Goal: Task Accomplishment & Management: Complete application form

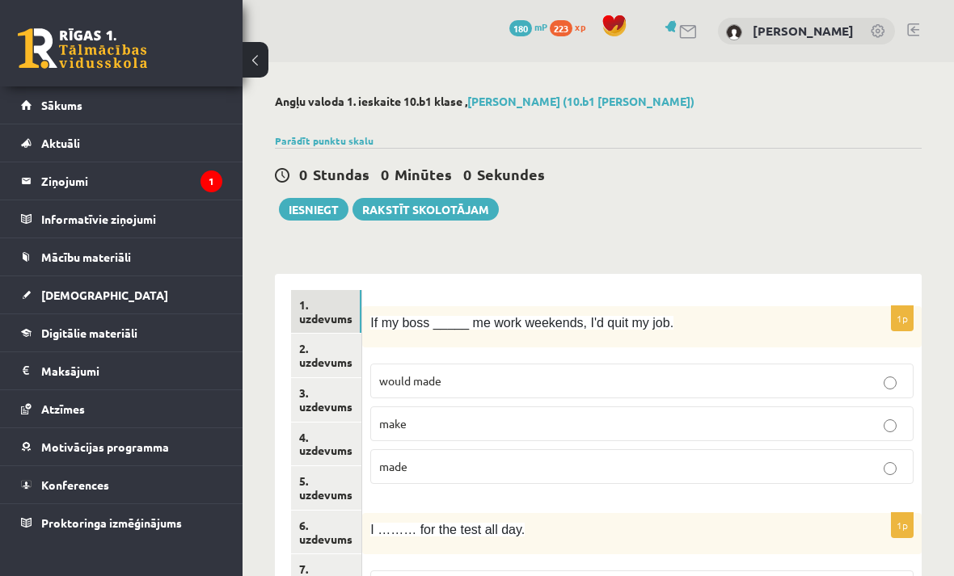
scroll to position [87, 0]
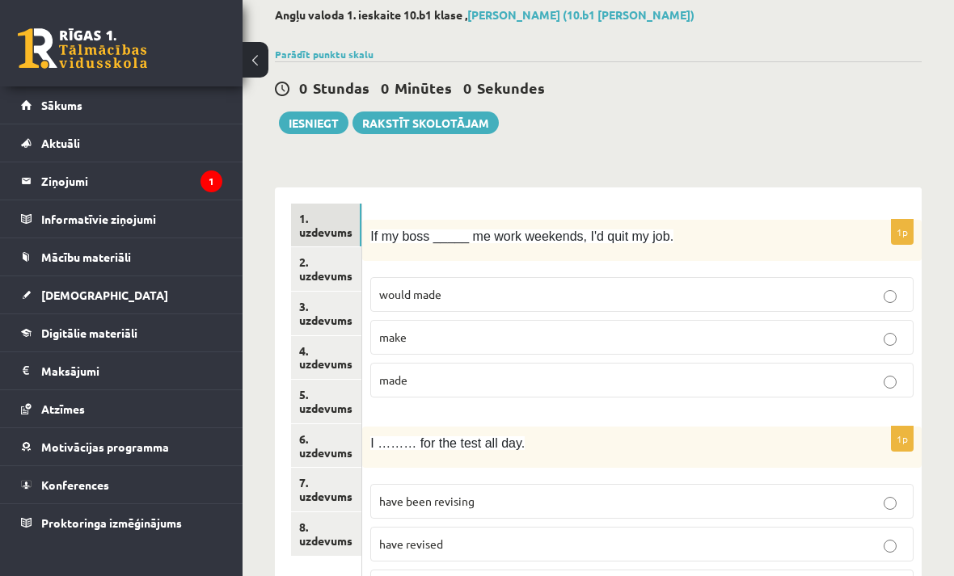
click at [51, 111] on span "Sākums" at bounding box center [61, 105] width 41 height 15
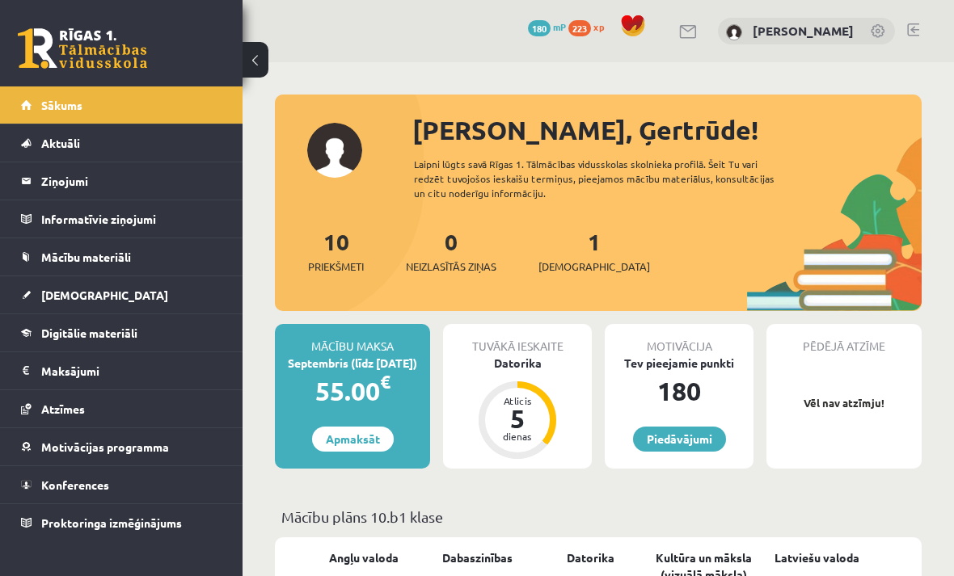
click at [71, 298] on span "[DEMOGRAPHIC_DATA]" at bounding box center [104, 295] width 127 height 15
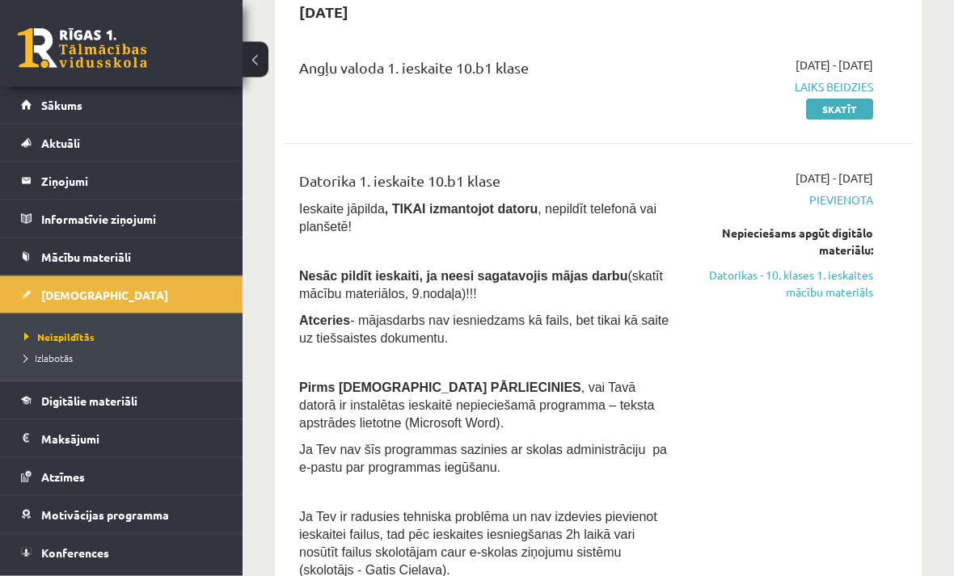
scroll to position [175, 0]
click at [834, 116] on link "Skatīt" at bounding box center [839, 109] width 67 height 21
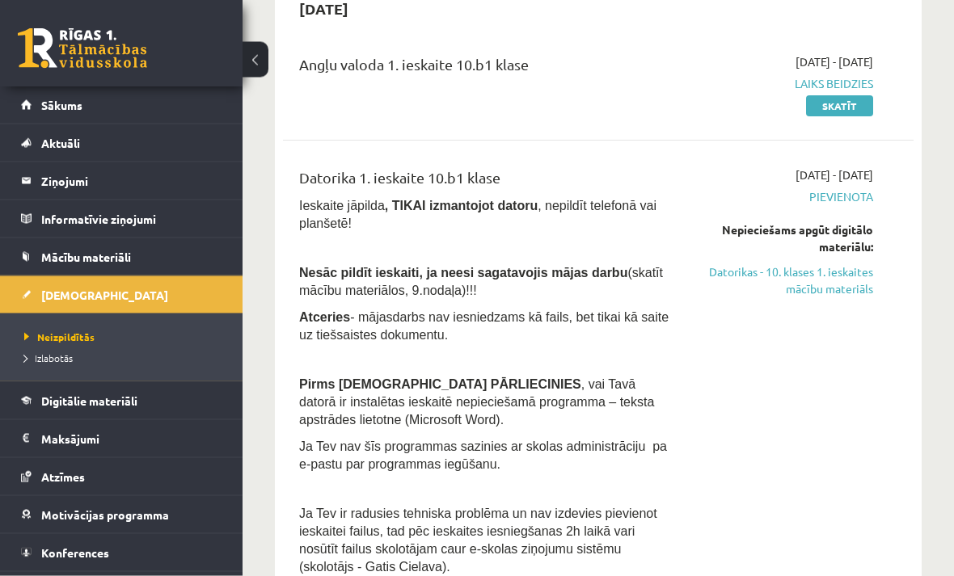
scroll to position [178, 0]
click at [820, 288] on link "Datorikas - 10. klases 1. ieskaites mācību materiāls" at bounding box center [785, 281] width 175 height 34
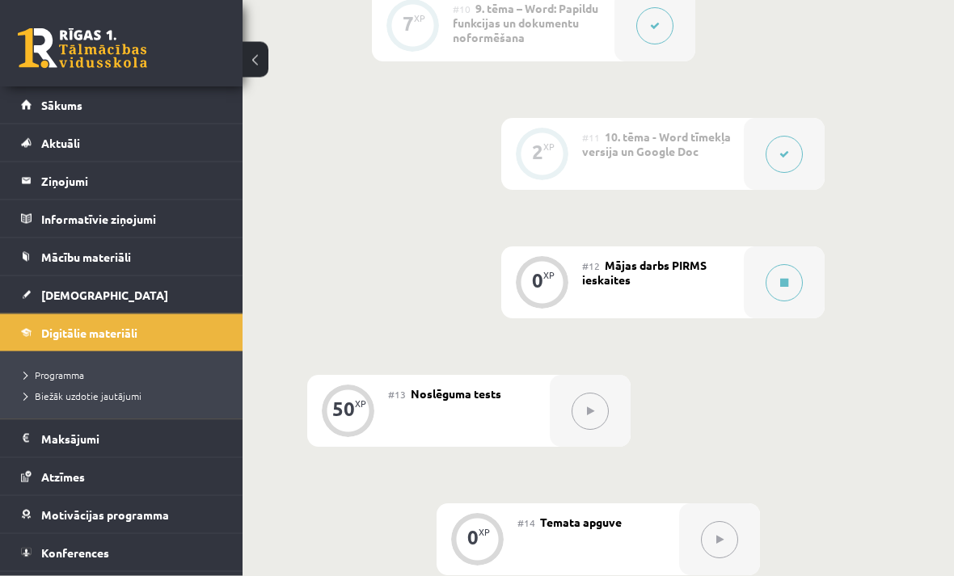
click at [782, 283] on icon at bounding box center [784, 284] width 8 height 10
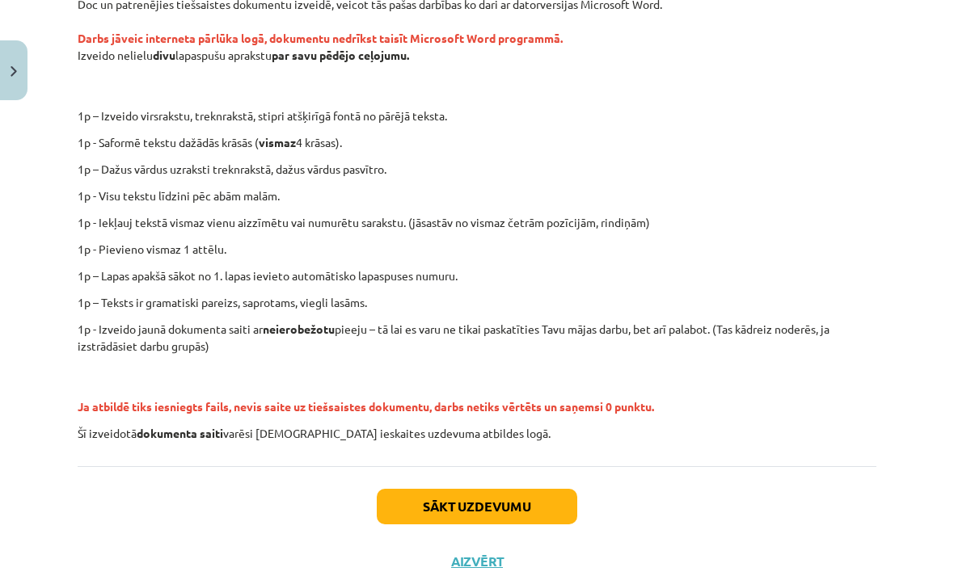
click at [488, 509] on button "Sākt uzdevumu" at bounding box center [477, 507] width 201 height 36
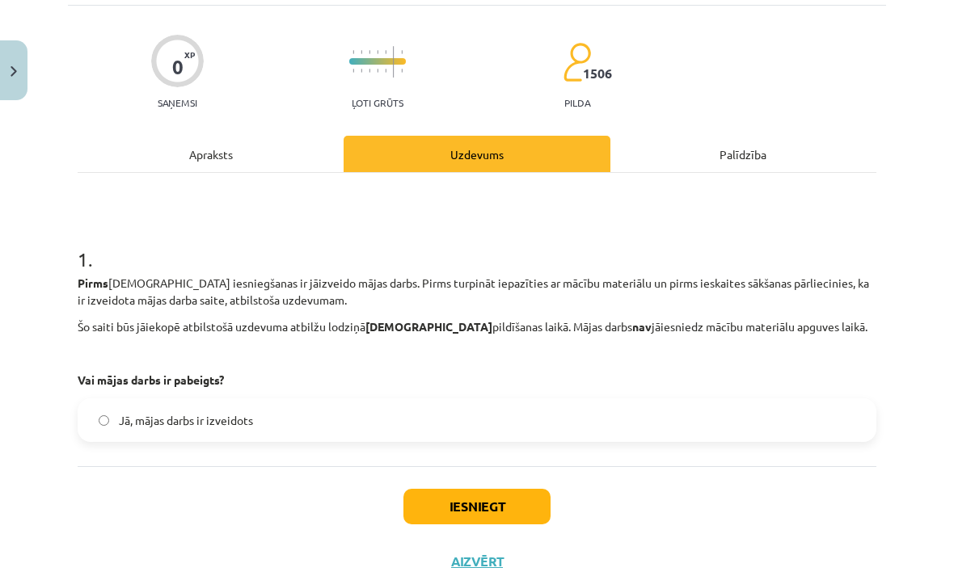
click at [511, 513] on button "Iesniegt" at bounding box center [476, 507] width 147 height 36
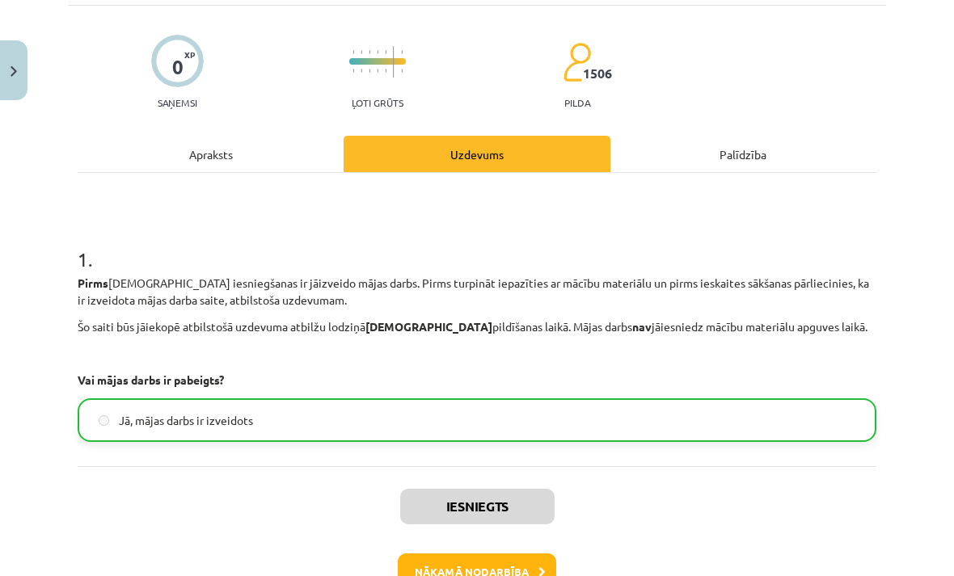
click at [491, 572] on button "Nākamā nodarbība" at bounding box center [477, 572] width 158 height 37
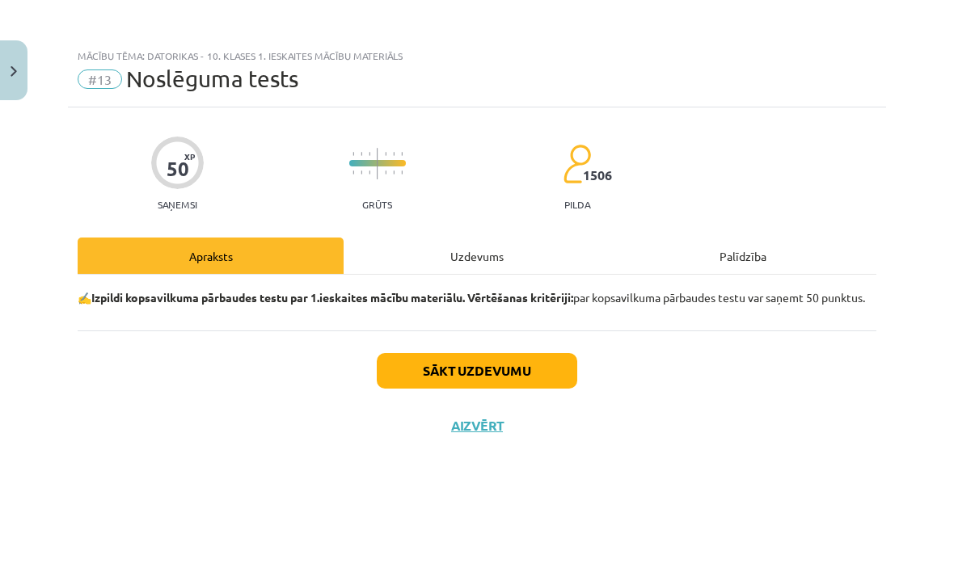
click at [541, 389] on button "Sākt uzdevumu" at bounding box center [477, 371] width 201 height 36
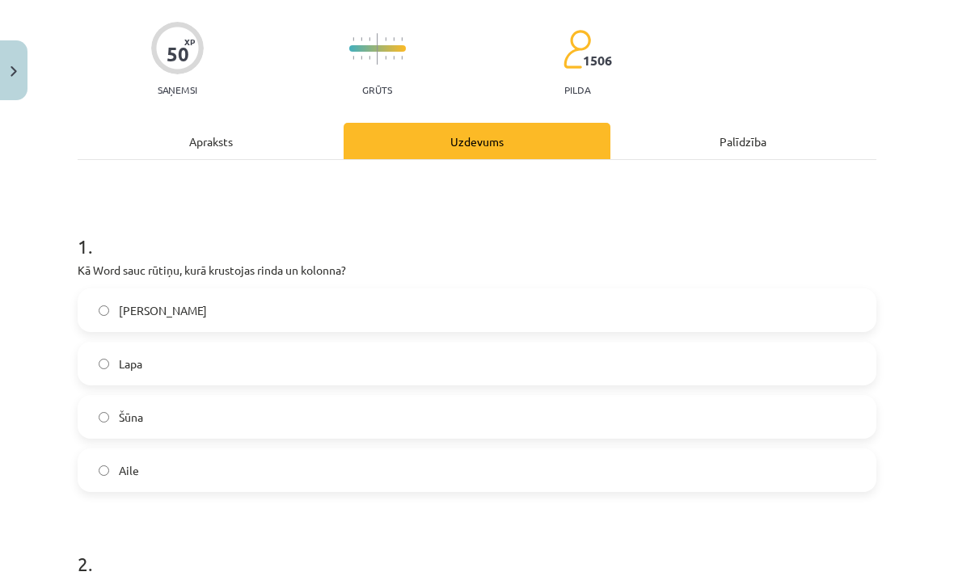
scroll to position [115, 0]
click at [532, 415] on label "Šūna" at bounding box center [477, 417] width 796 height 40
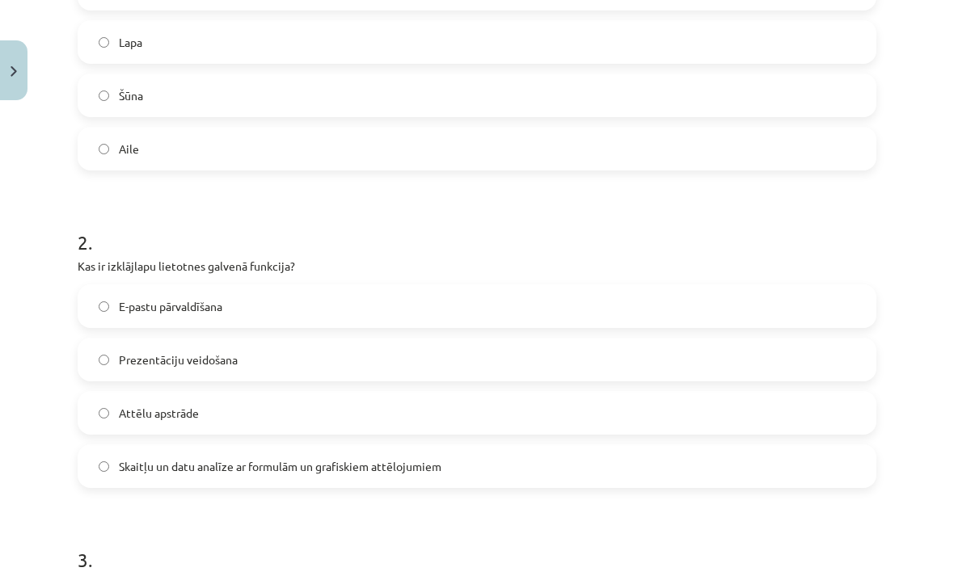
scroll to position [437, 0]
click at [496, 479] on label "Skaitļu un datu analīze ar formulām un grafiskiem attēlojumiem" at bounding box center [477, 466] width 796 height 40
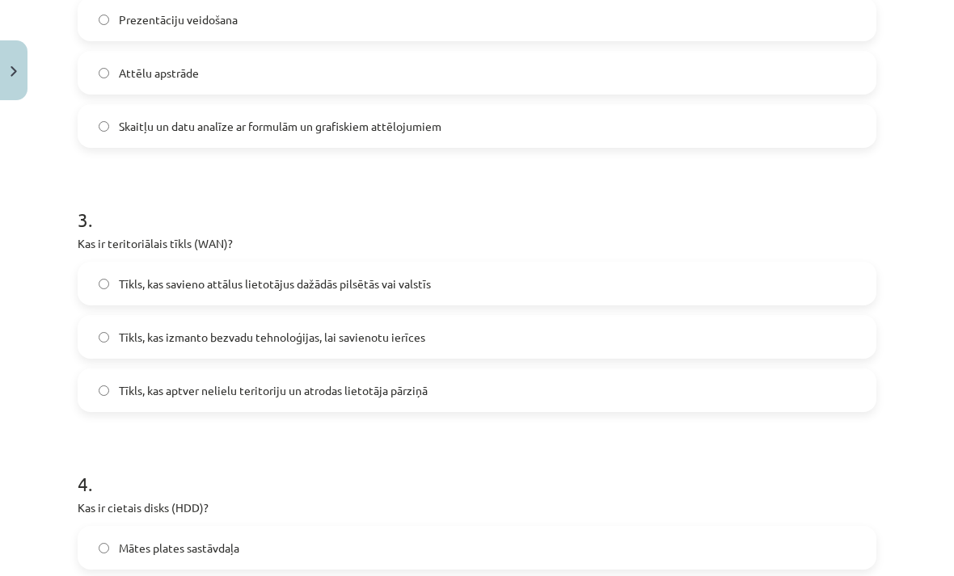
scroll to position [777, 0]
click at [591, 400] on label "Tīkls, kas aptver nelielu teritoriju un atrodas lietotāja pārziņā" at bounding box center [477, 390] width 796 height 40
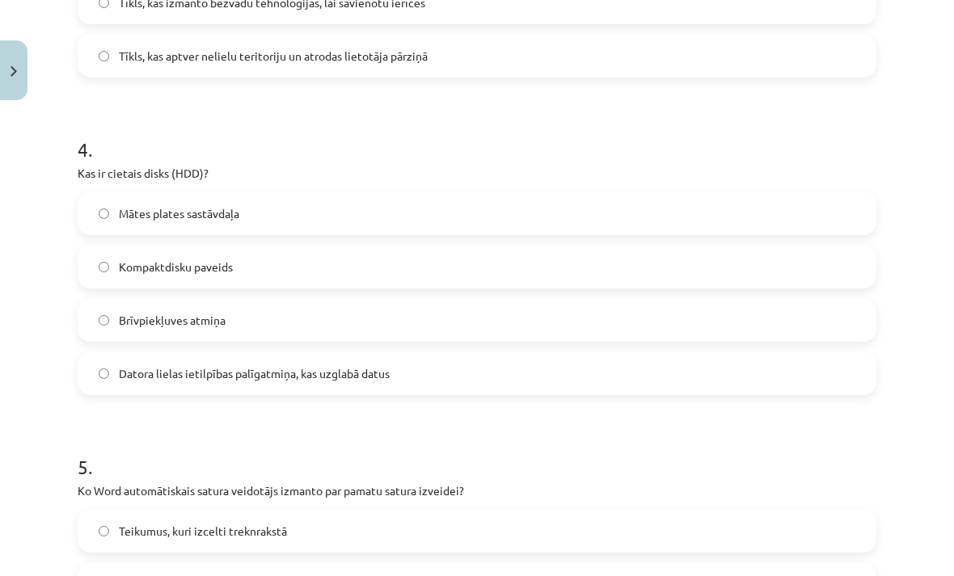
scroll to position [1112, 0]
click at [585, 393] on label "Datora lielas ietilpības palīgatmiņa, kas uzglabā datus" at bounding box center [477, 373] width 796 height 40
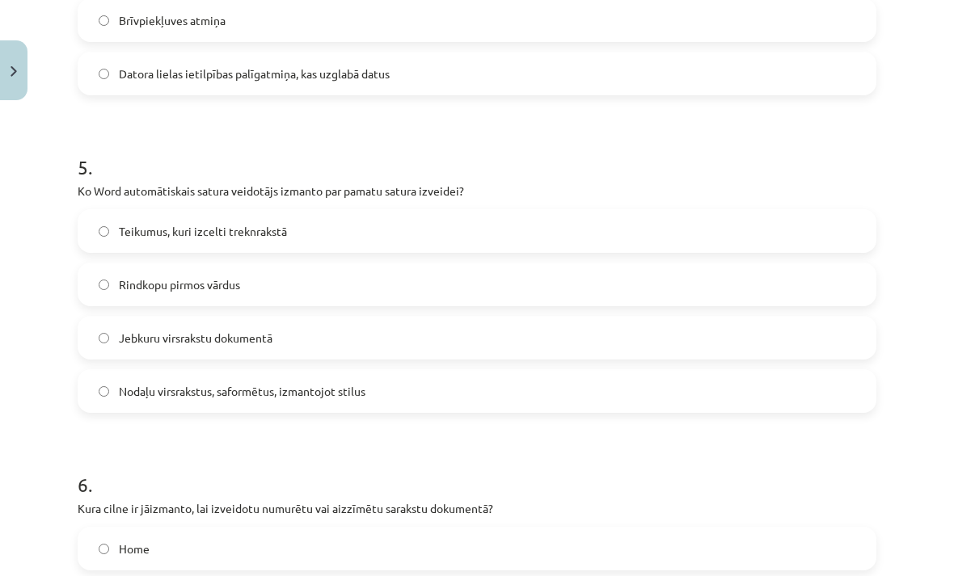
scroll to position [1412, 0]
click at [614, 356] on label "Jebkuru virsrakstu dokumentā" at bounding box center [477, 338] width 796 height 40
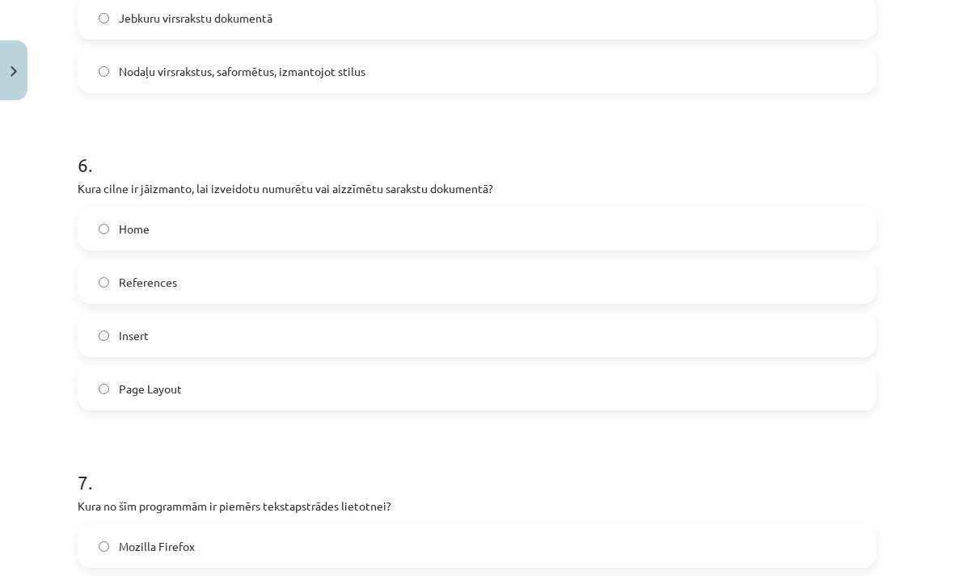
scroll to position [1735, 0]
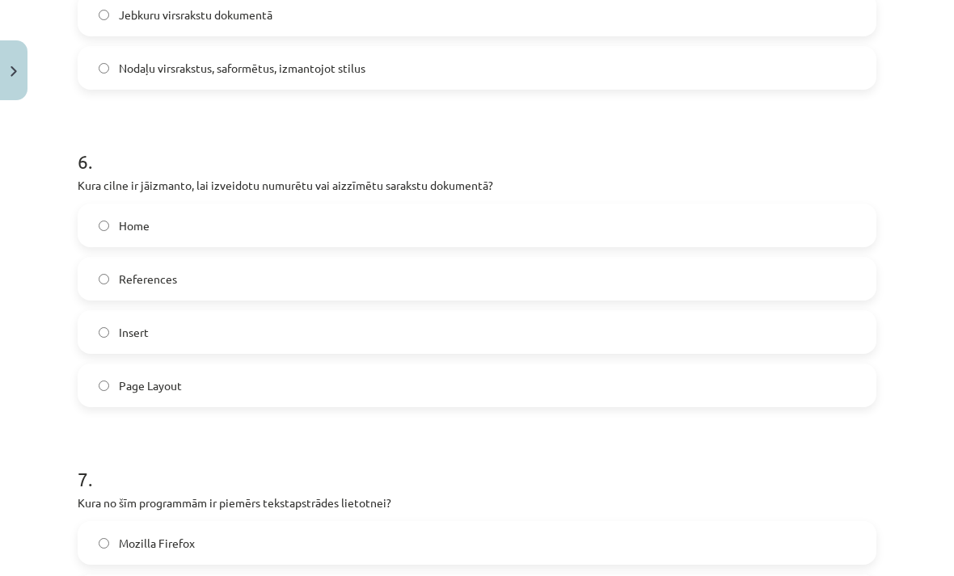
click at [629, 222] on label "Home" at bounding box center [477, 225] width 796 height 40
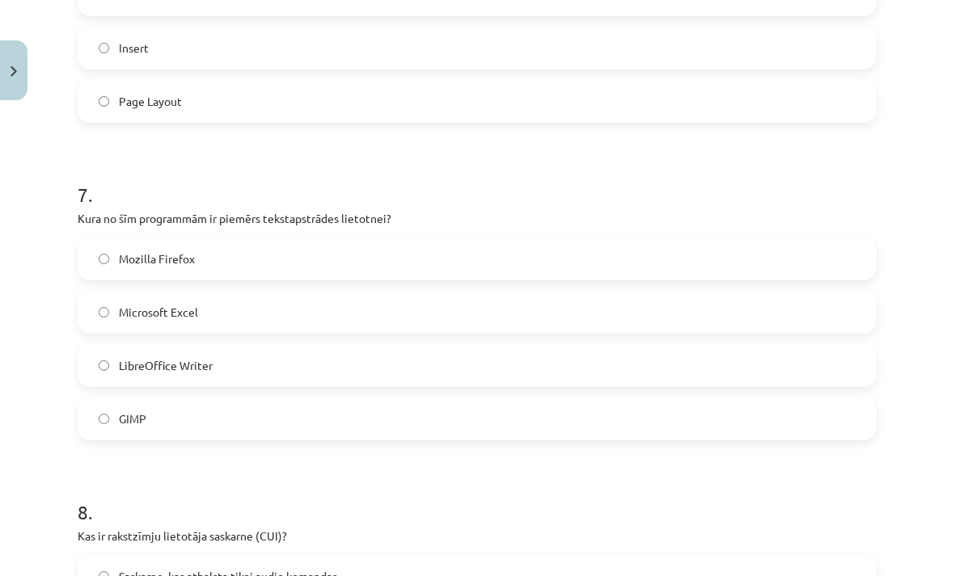
scroll to position [2020, 0]
click at [509, 371] on label "LibreOffice Writer" at bounding box center [477, 365] width 796 height 40
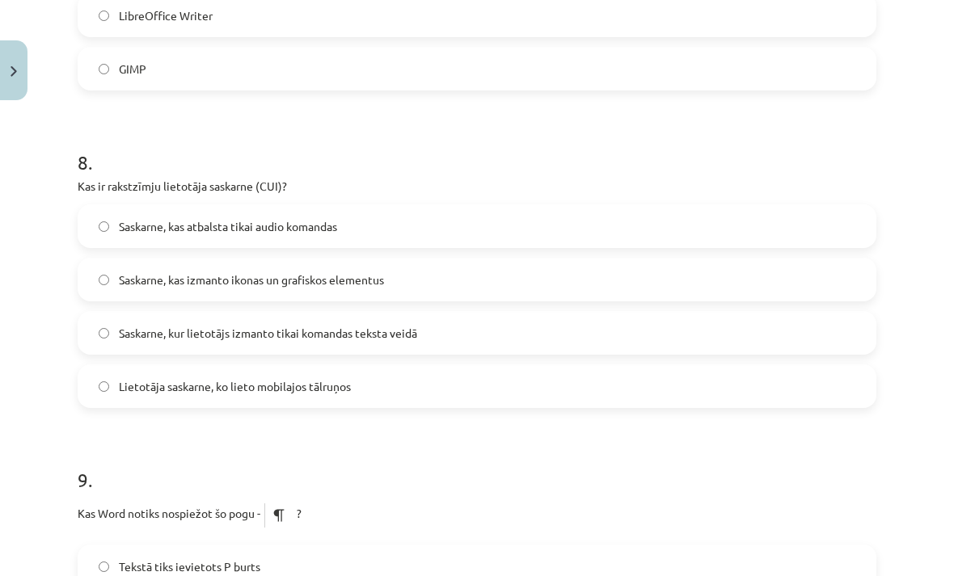
scroll to position [2370, 0]
click at [253, 289] on label "Saskarne, kas izmanto ikonas un grafiskos elementus" at bounding box center [477, 280] width 796 height 40
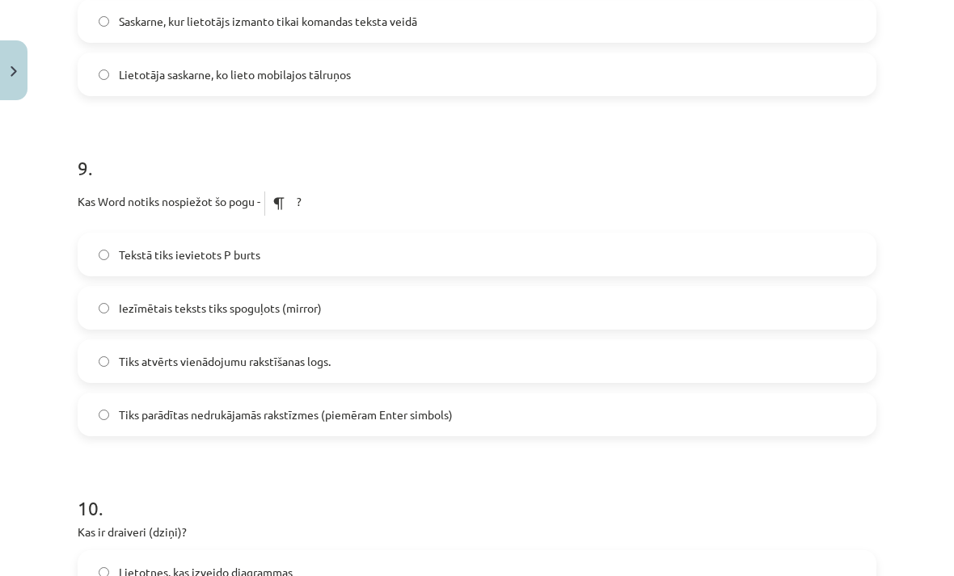
scroll to position [2682, 0]
click at [162, 420] on span "Tiks parādītas nedrukājamās rakstīzmes (piemēram Enter simbols)" at bounding box center [286, 415] width 334 height 17
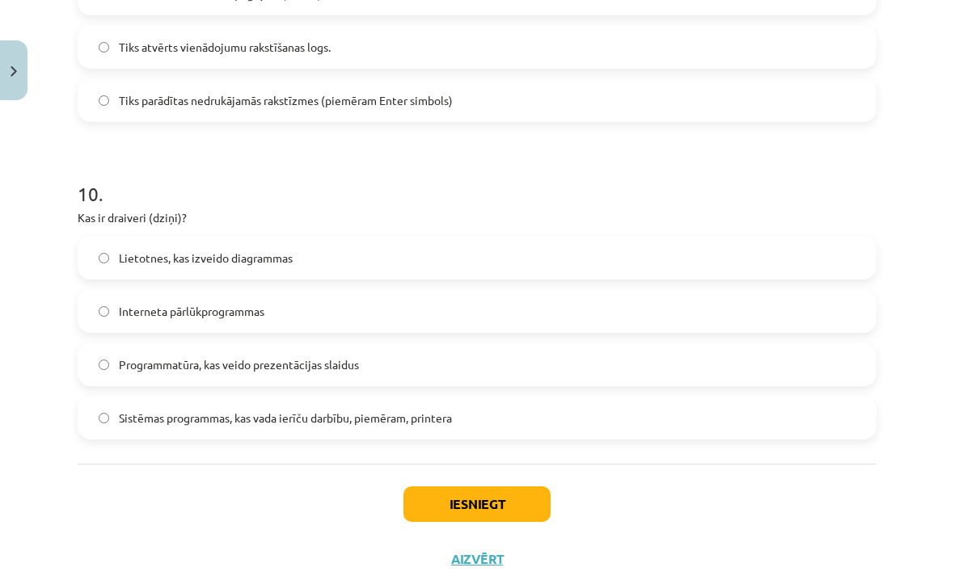
scroll to position [2994, 0]
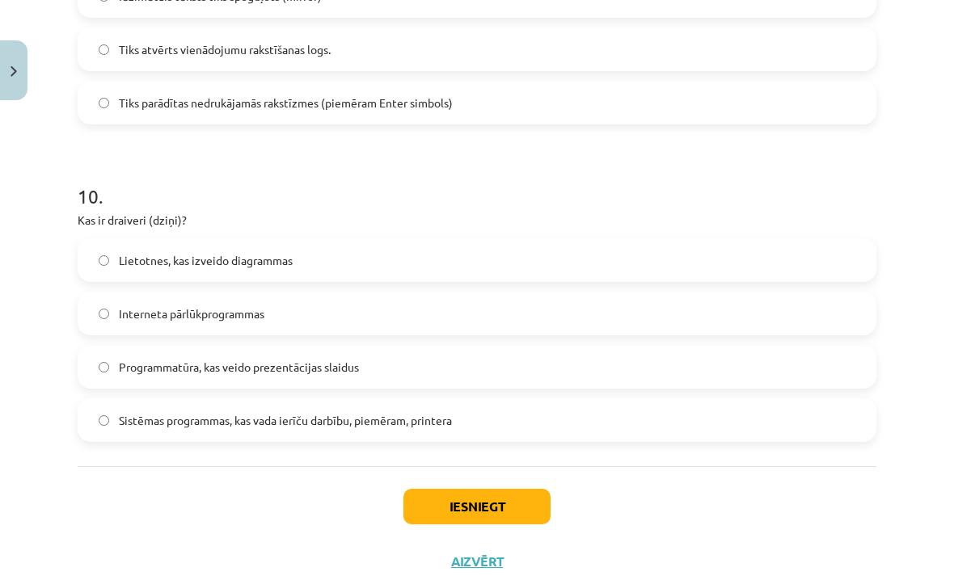
click at [142, 424] on span "Sistēmas programmas, kas vada ierīču darbību, piemēram, printera" at bounding box center [285, 420] width 333 height 17
click at [474, 508] on button "Iesniegt" at bounding box center [476, 507] width 147 height 36
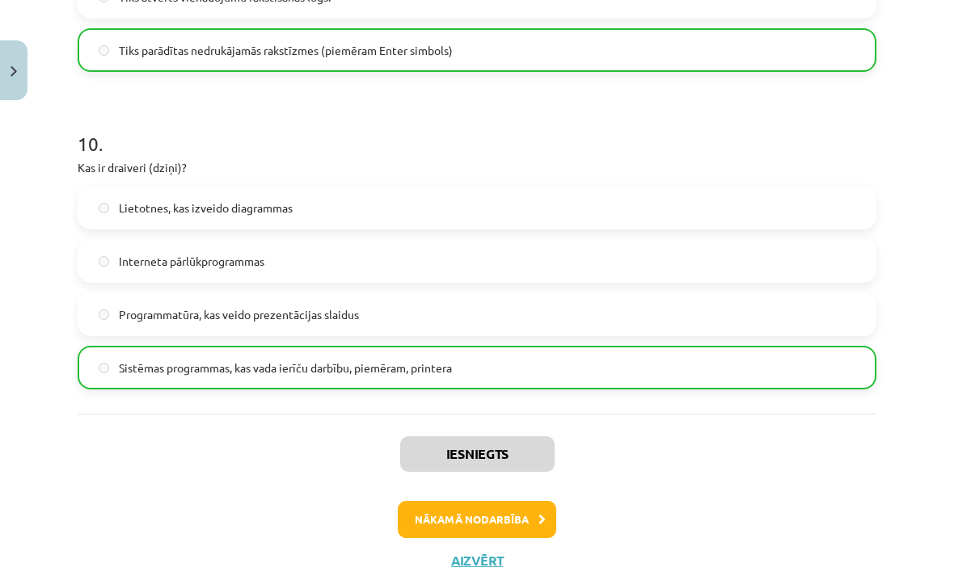
scroll to position [3045, 0]
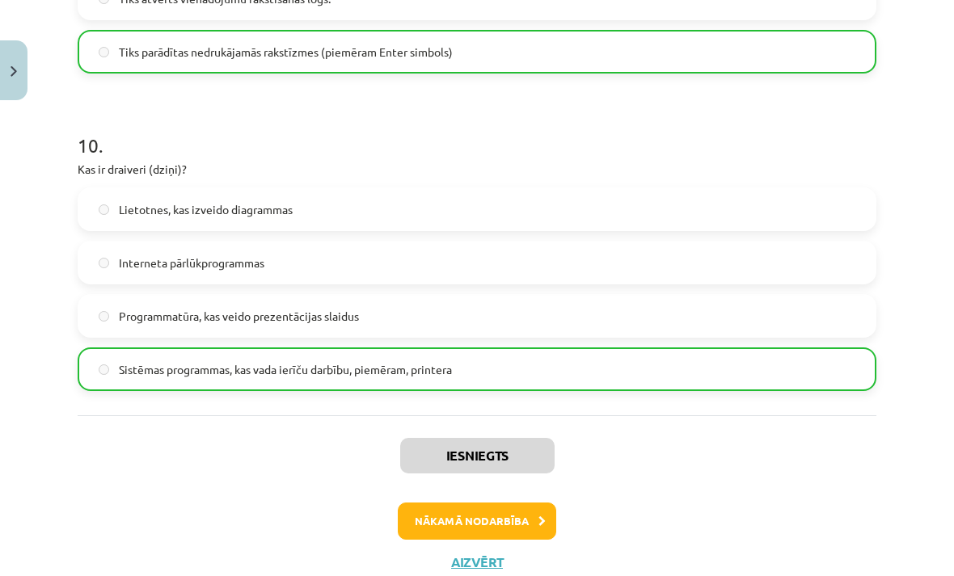
click at [416, 511] on button "Nākamā nodarbība" at bounding box center [477, 521] width 158 height 37
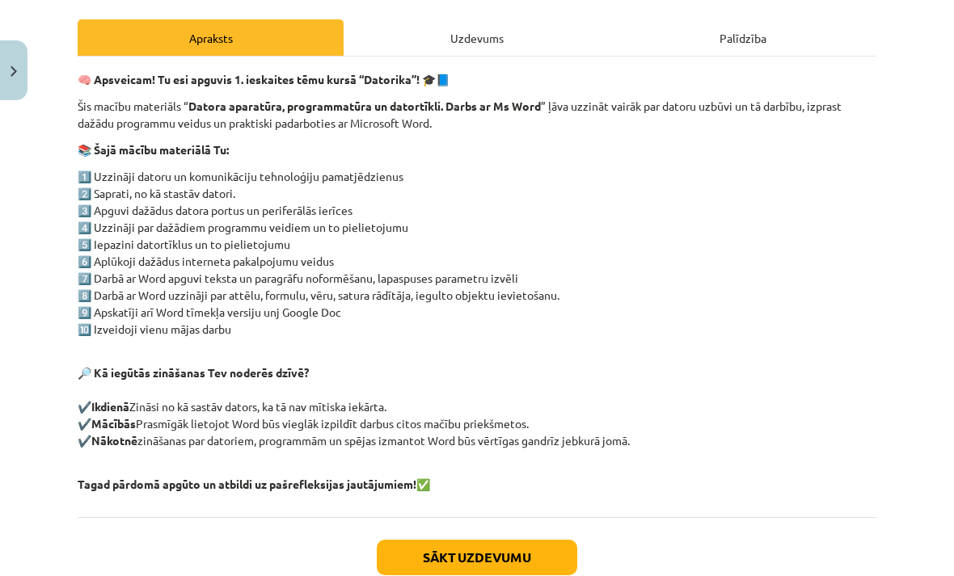
scroll to position [218, 0]
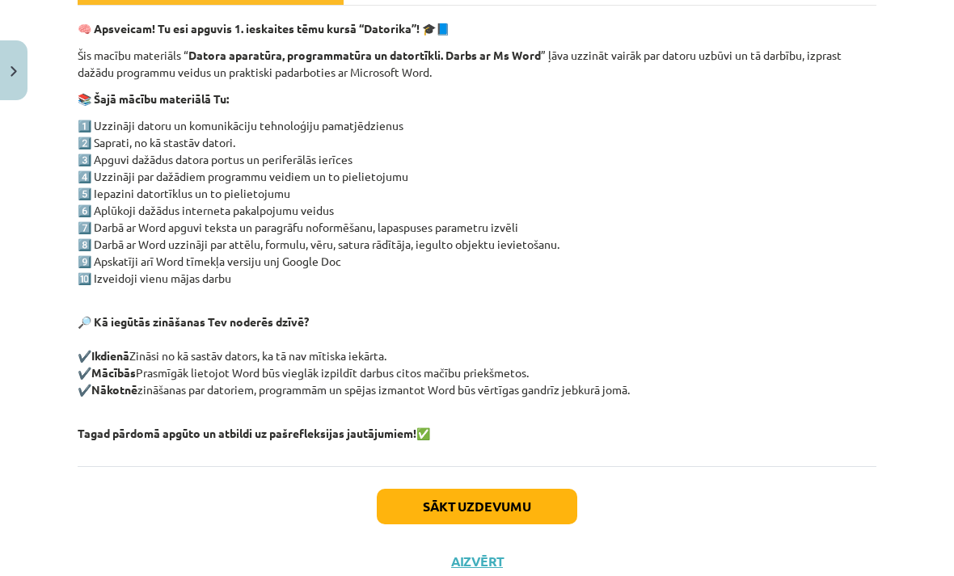
click at [407, 503] on button "Sākt uzdevumu" at bounding box center [477, 507] width 201 height 36
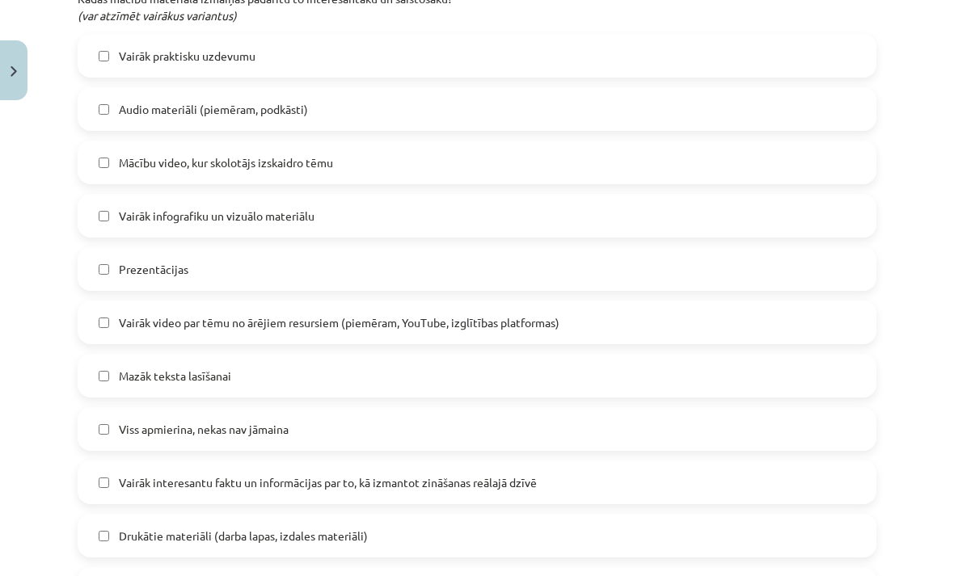
scroll to position [811, 0]
click at [112, 234] on label "Vairāk infografiku un vizuālo materiālu" at bounding box center [477, 216] width 796 height 40
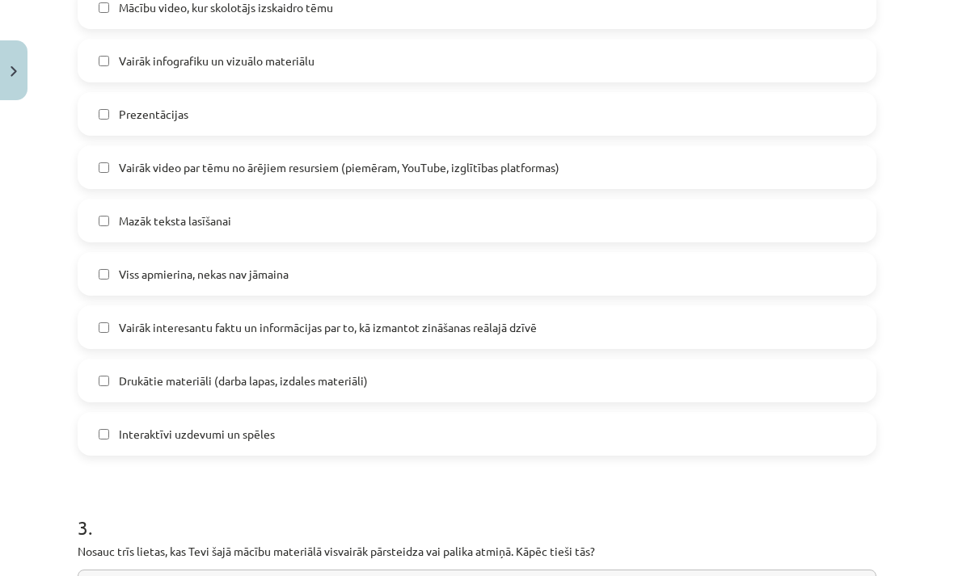
scroll to position [968, 0]
click at [120, 213] on span "Mazāk teksta lasīšanai" at bounding box center [175, 219] width 112 height 17
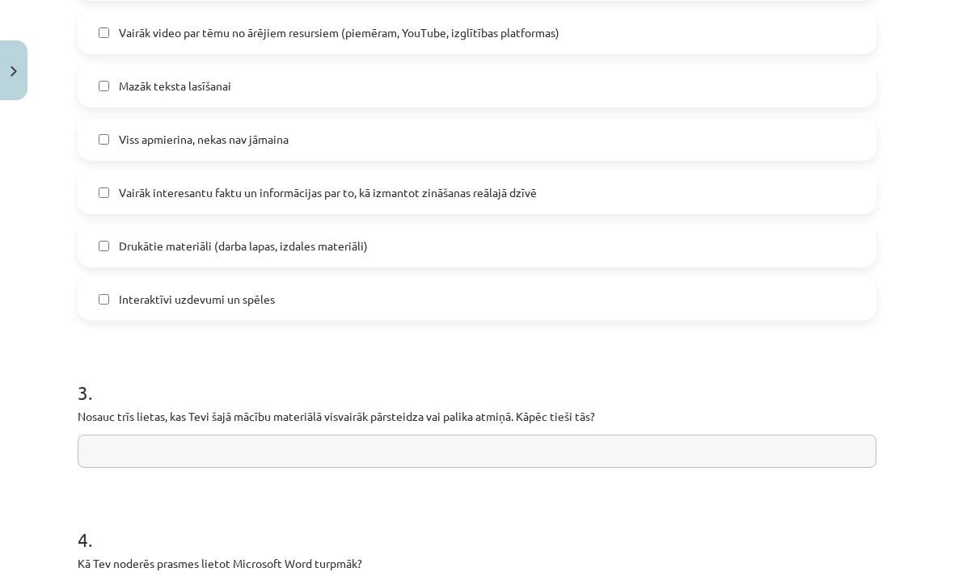
scroll to position [1102, 0]
click at [117, 200] on label "Vairāk interesantu faktu un informācijas par to, kā izmantot zināšanas reālajā …" at bounding box center [477, 191] width 796 height 40
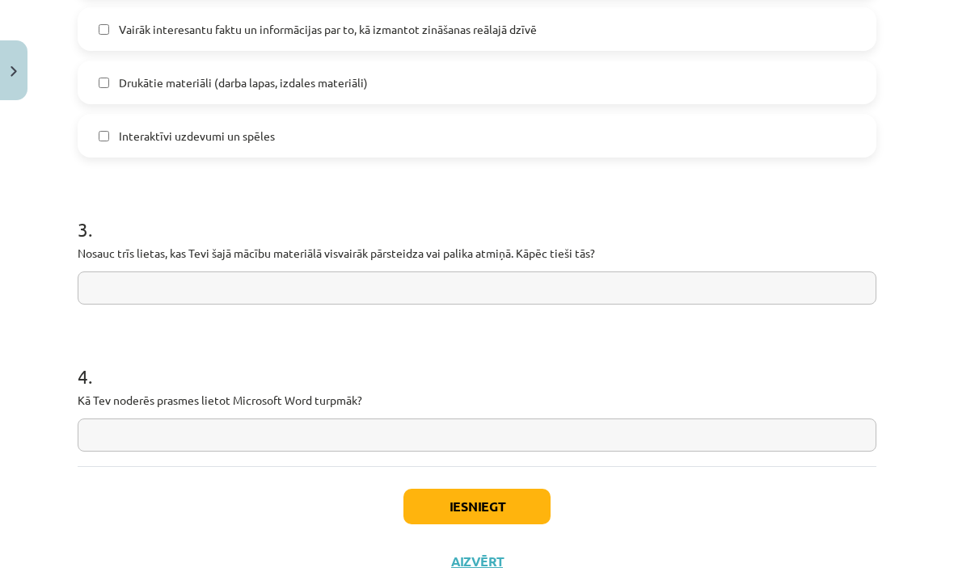
scroll to position [1265, 0]
click at [137, 278] on input "text" at bounding box center [477, 288] width 799 height 33
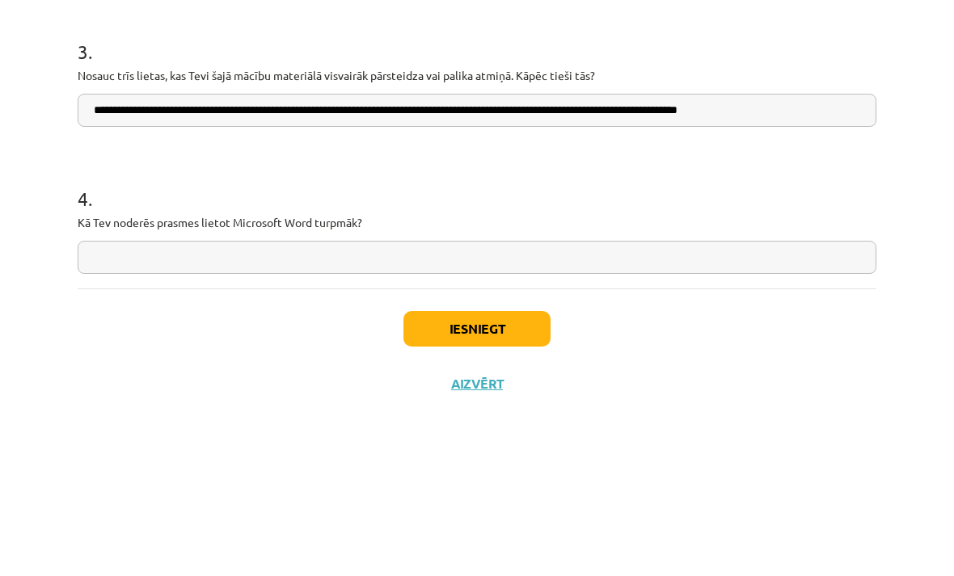
type input "**********"
click at [576, 419] on input "text" at bounding box center [477, 435] width 799 height 33
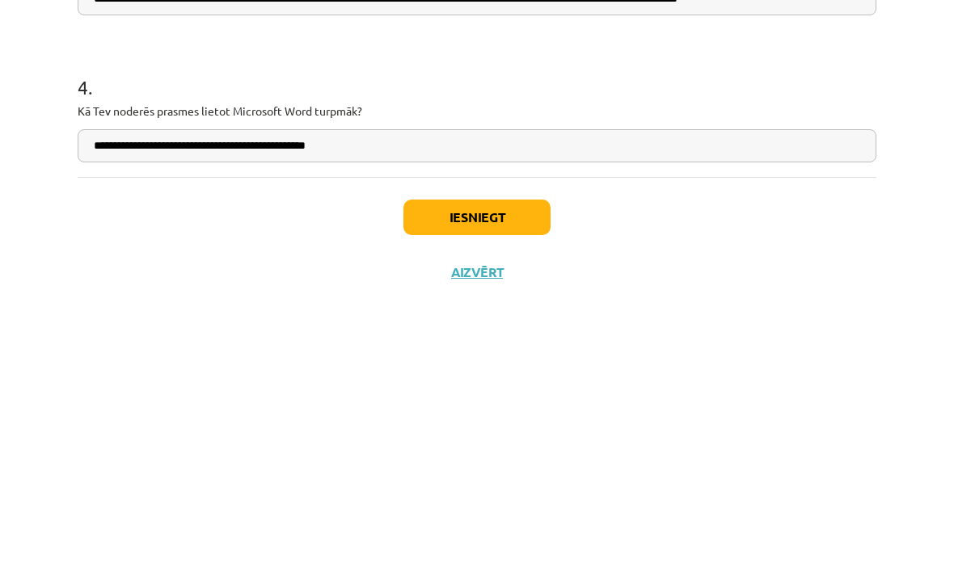
type input "**********"
click at [504, 489] on button "Iesniegt" at bounding box center [476, 507] width 147 height 36
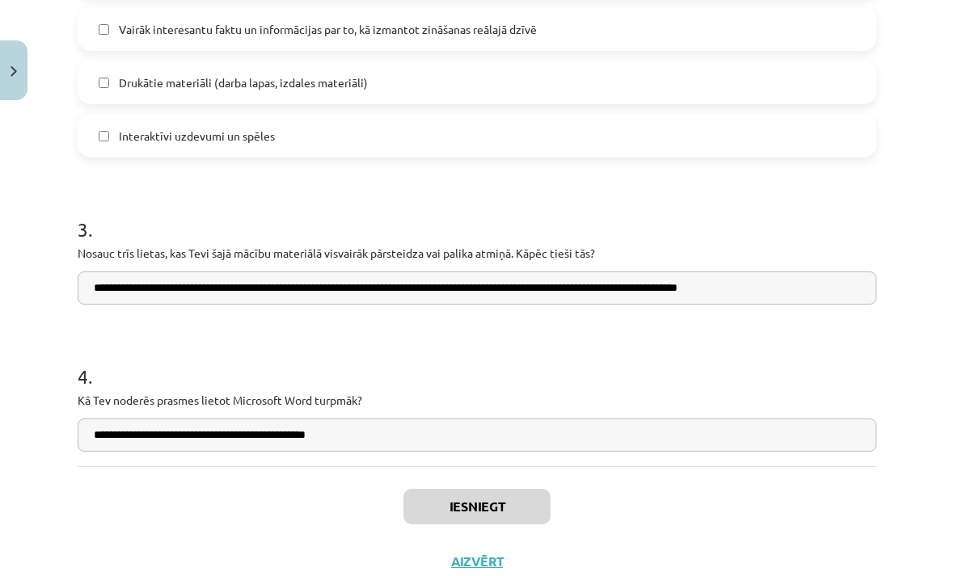
scroll to position [2020, 0]
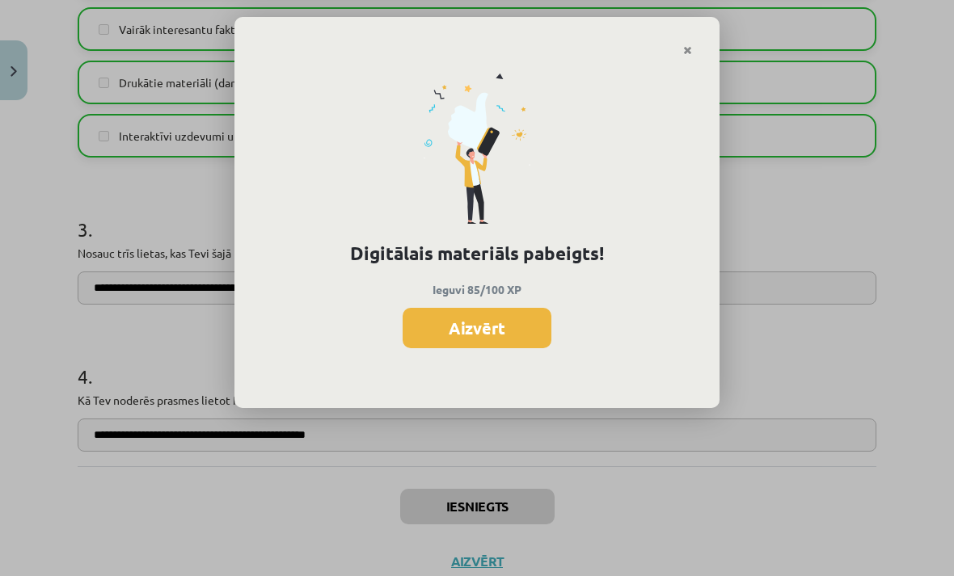
click at [516, 330] on button "Aizvērt" at bounding box center [477, 328] width 149 height 40
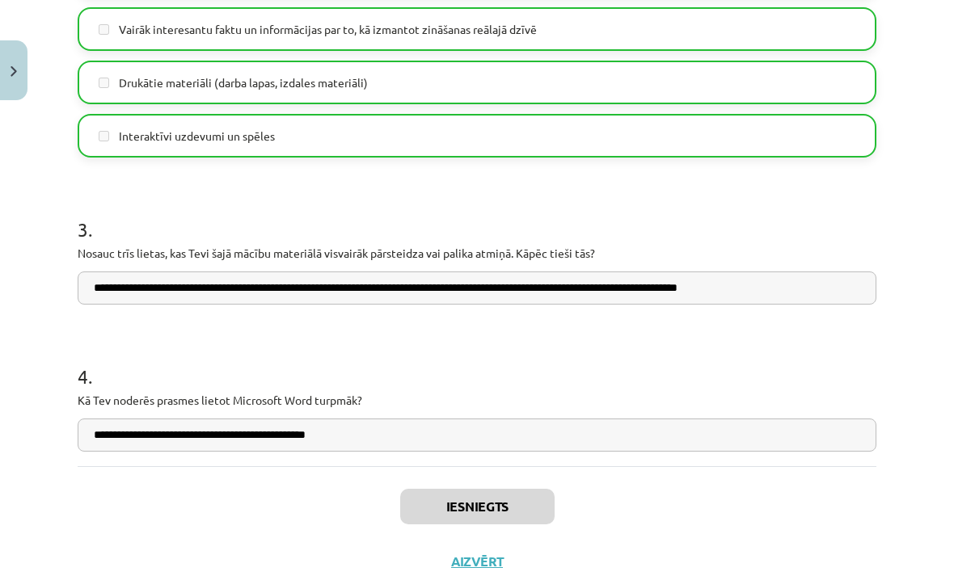
click at [455, 563] on button "Aizvērt" at bounding box center [476, 562] width 61 height 16
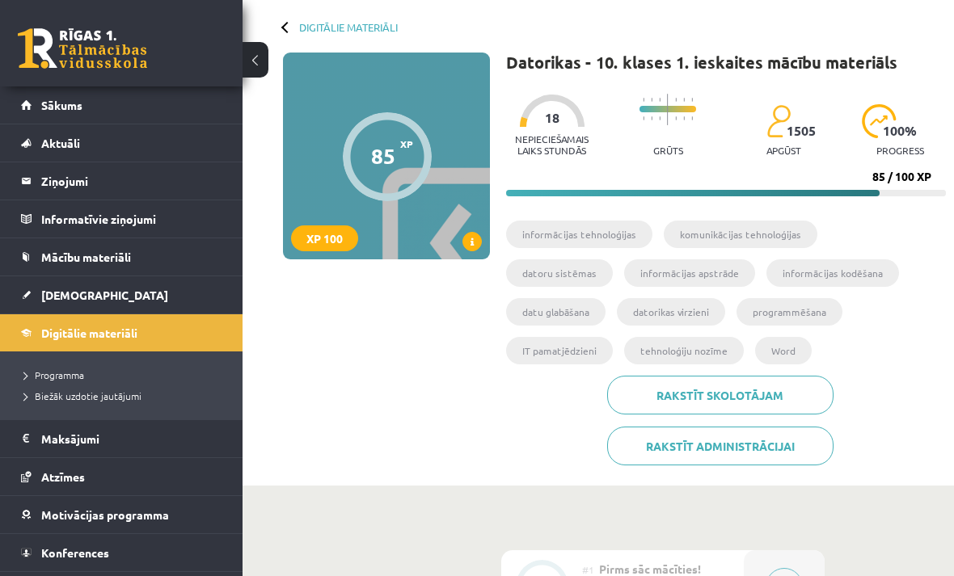
scroll to position [0, 0]
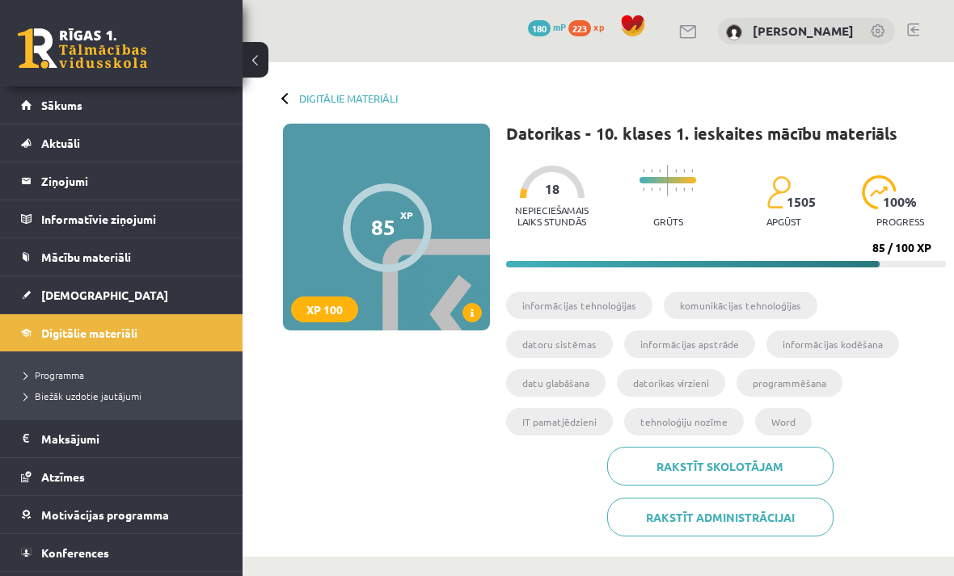
click at [81, 546] on span "Konferences" at bounding box center [75, 553] width 68 height 15
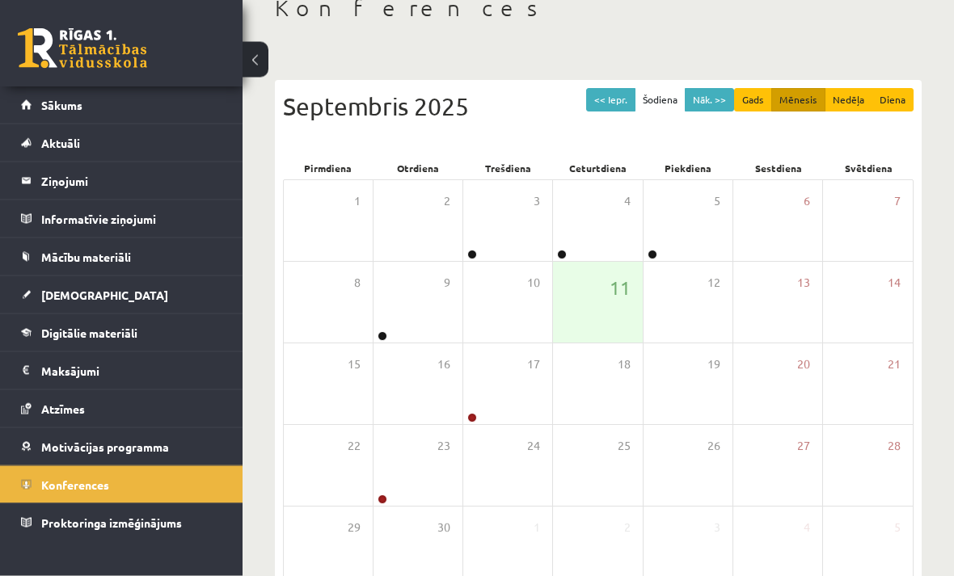
scroll to position [144, 0]
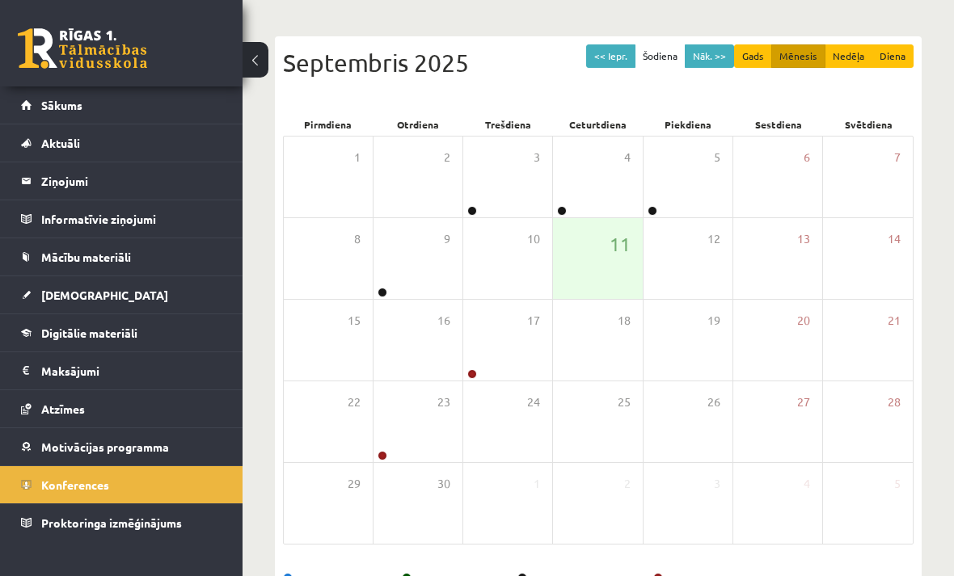
click at [804, 60] on button "Mēnesis" at bounding box center [798, 55] width 54 height 23
click at [797, 58] on button "Mēnesis" at bounding box center [798, 55] width 54 height 23
click at [434, 68] on div "Septembris 2025" at bounding box center [598, 62] width 631 height 36
click at [714, 62] on button "Nāk. >>" at bounding box center [709, 55] width 49 height 23
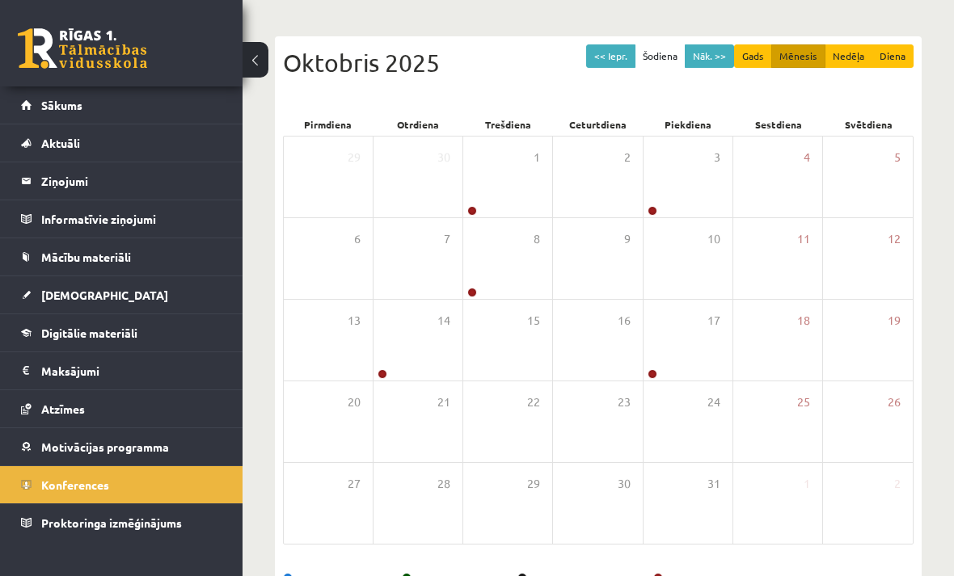
click at [711, 52] on button "Nāk. >>" at bounding box center [709, 55] width 49 height 23
click at [704, 48] on button "Nāk. >>" at bounding box center [709, 55] width 49 height 23
click at [421, 226] on icon at bounding box center [421, 227] width 10 height 10
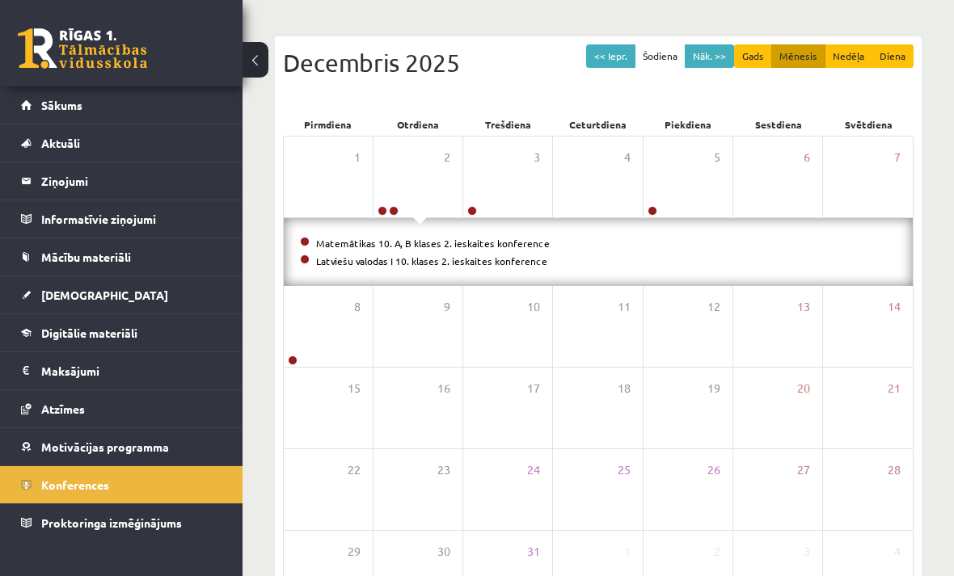
click at [708, 57] on button "Nāk. >>" at bounding box center [709, 55] width 49 height 23
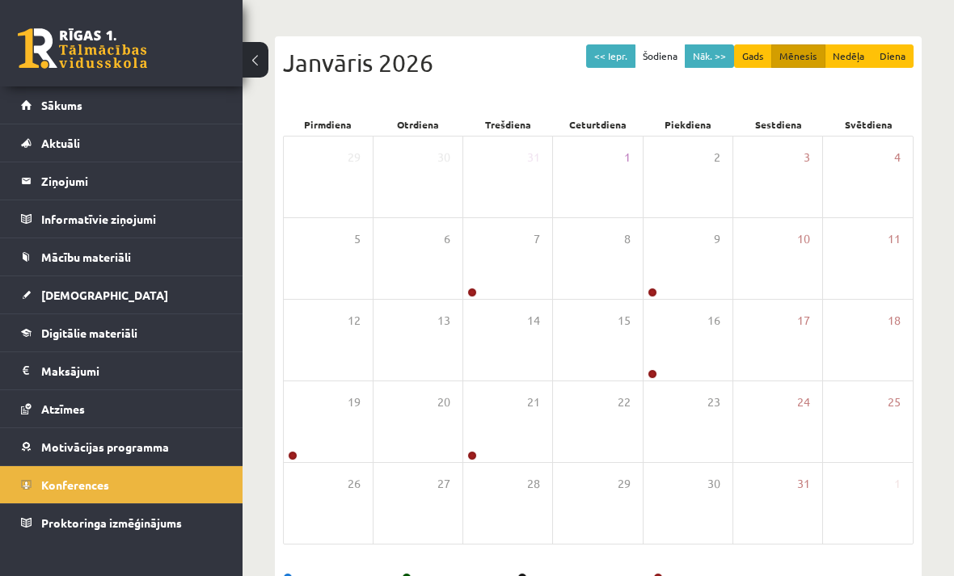
click at [707, 54] on button "Nāk. >>" at bounding box center [709, 55] width 49 height 23
click at [704, 54] on button "Nāk. >>" at bounding box center [709, 55] width 49 height 23
click at [709, 50] on button "Nāk. >>" at bounding box center [709, 55] width 49 height 23
click at [712, 61] on button "Nāk. >>" at bounding box center [709, 55] width 49 height 23
click at [64, 293] on span "[DEMOGRAPHIC_DATA]" at bounding box center [104, 295] width 127 height 15
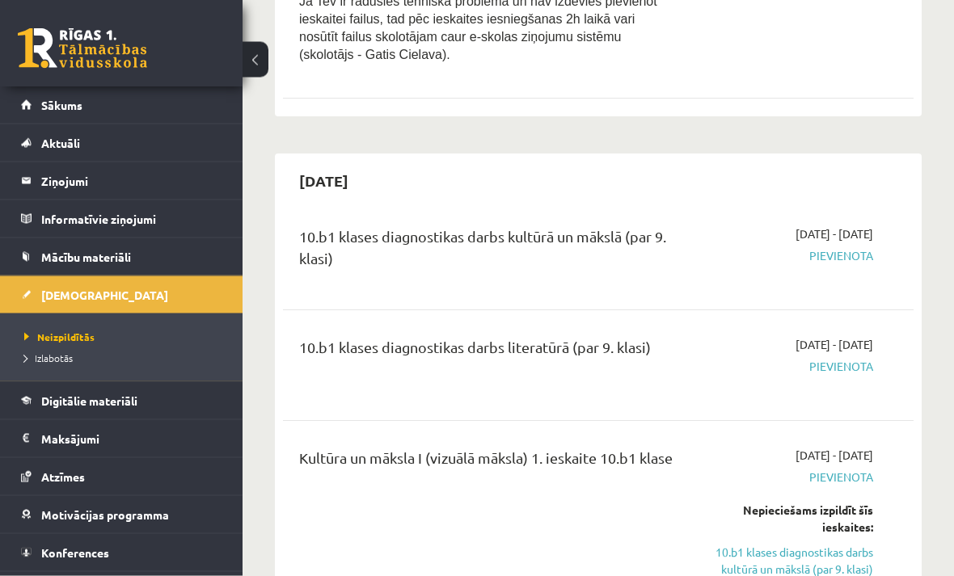
scroll to position [690, 0]
click at [855, 247] on span "Pievienota" at bounding box center [785, 255] width 175 height 17
click at [841, 247] on span "Pievienota" at bounding box center [785, 255] width 175 height 17
click at [846, 247] on span "Pievienota" at bounding box center [785, 255] width 175 height 17
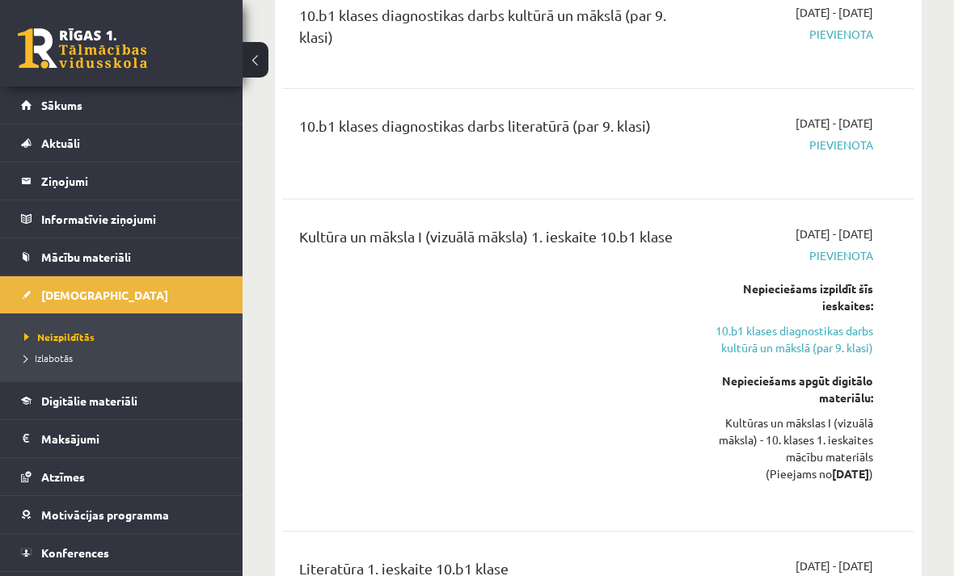
scroll to position [910, 0]
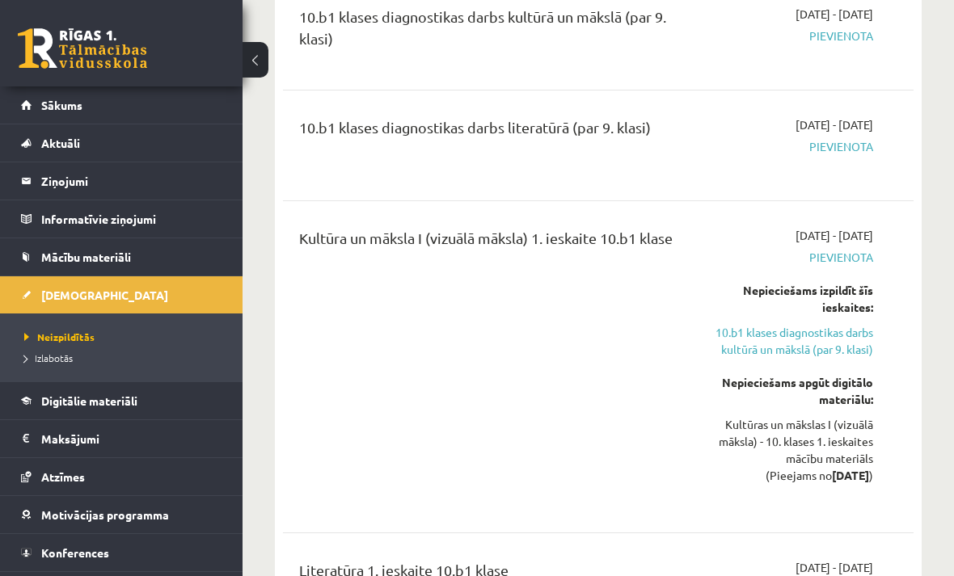
click at [841, 324] on link "10.b1 klases diagnostikas darbs kultūrā un mākslā (par 9. klasi)" at bounding box center [785, 341] width 175 height 34
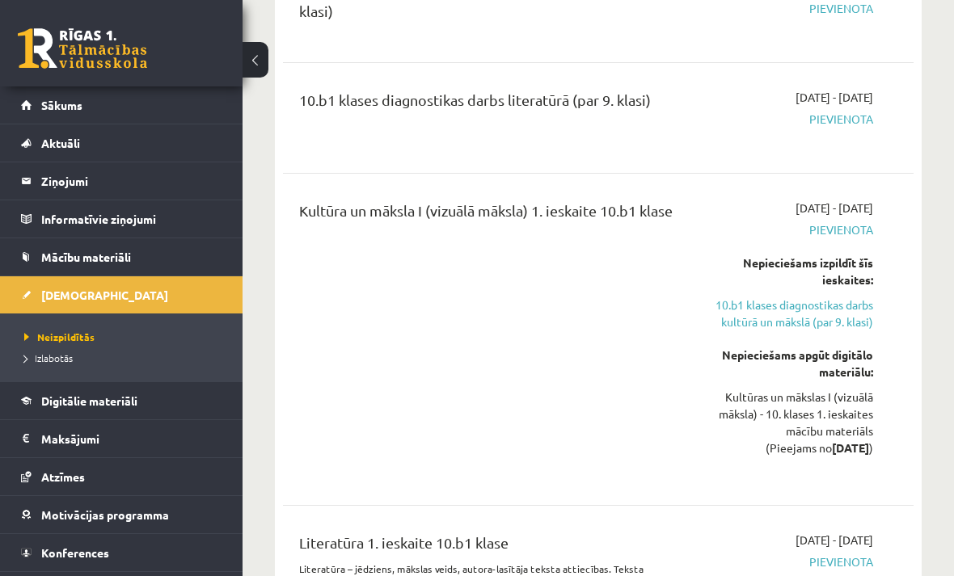
scroll to position [939, 0]
click at [844, 296] on link "10.b1 klases diagnostikas darbs kultūrā un mākslā (par 9. klasi)" at bounding box center [785, 313] width 175 height 34
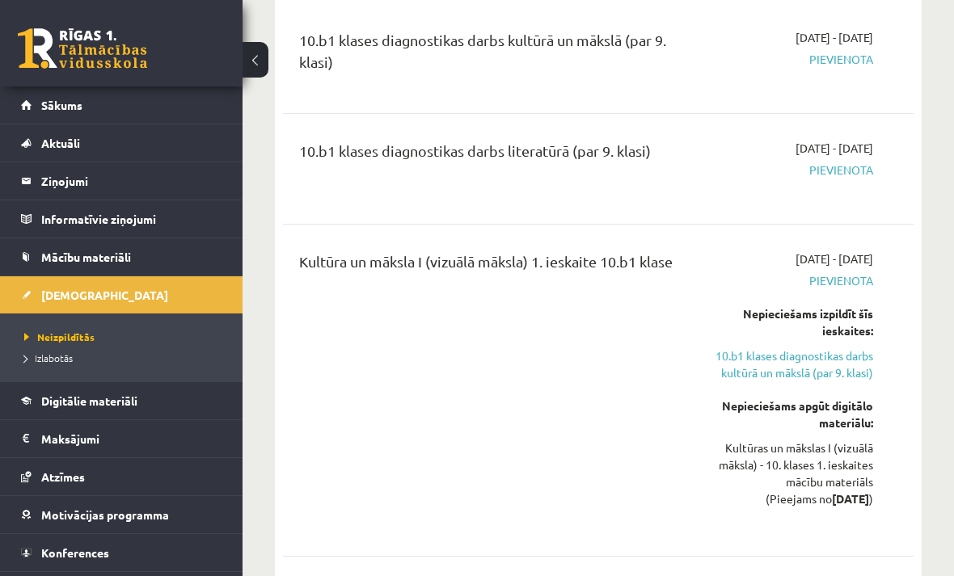
click at [824, 348] on link "10.b1 klases diagnostikas darbs kultūrā un mākslā (par 9. klasi)" at bounding box center [785, 365] width 175 height 34
click at [841, 348] on link "10.b1 klases diagnostikas darbs kultūrā un mākslā (par 9. klasi)" at bounding box center [785, 365] width 175 height 34
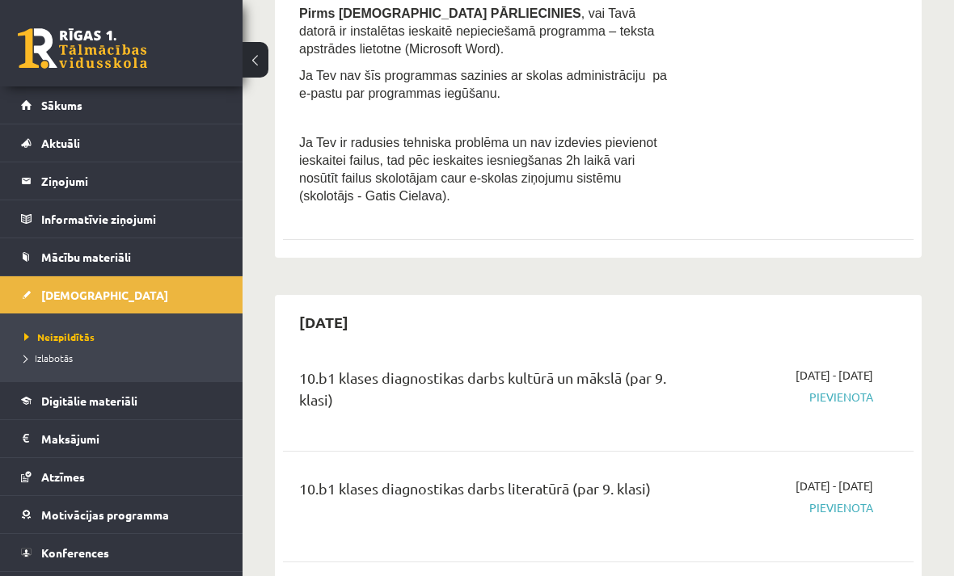
scroll to position [547, 0]
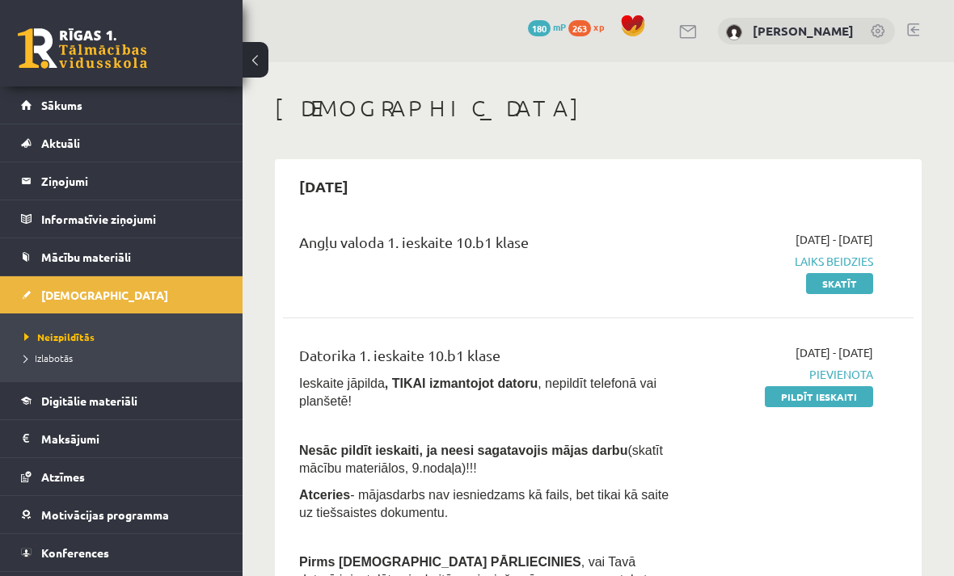
scroll to position [887, 0]
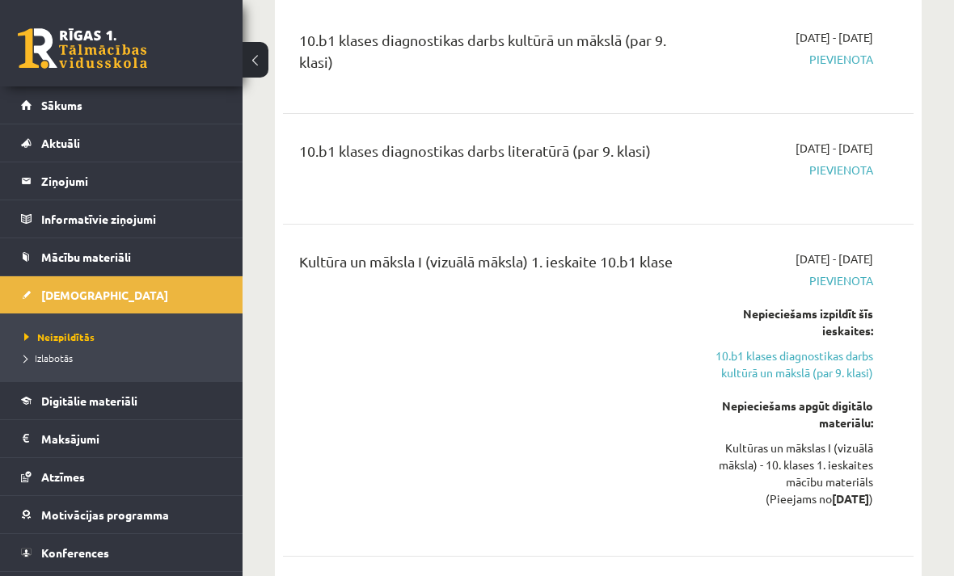
click at [799, 348] on link "10.b1 klases diagnostikas darbs kultūrā un mākslā (par 9. klasi)" at bounding box center [785, 365] width 175 height 34
click at [830, 348] on link "10.b1 klases diagnostikas darbs kultūrā un mākslā (par 9. klasi)" at bounding box center [785, 365] width 175 height 34
click at [817, 348] on link "10.b1 klases diagnostikas darbs kultūrā un mākslā (par 9. klasi)" at bounding box center [785, 365] width 175 height 34
click at [820, 348] on link "10.b1 klases diagnostikas darbs kultūrā un mākslā (par 9. klasi)" at bounding box center [785, 365] width 175 height 34
click at [825, 348] on link "10.b1 klases diagnostikas darbs kultūrā un mākslā (par 9. klasi)" at bounding box center [785, 365] width 175 height 34
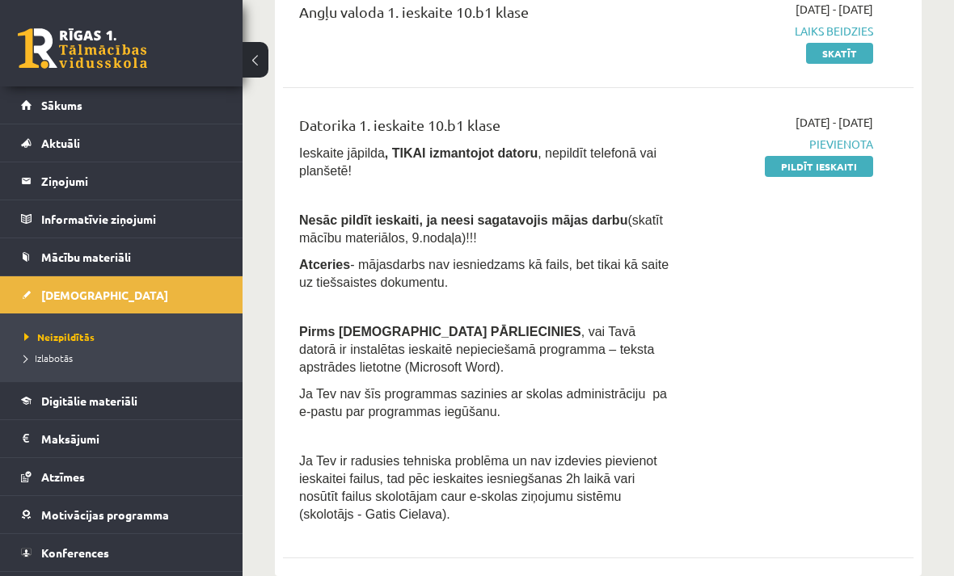
scroll to position [230, 0]
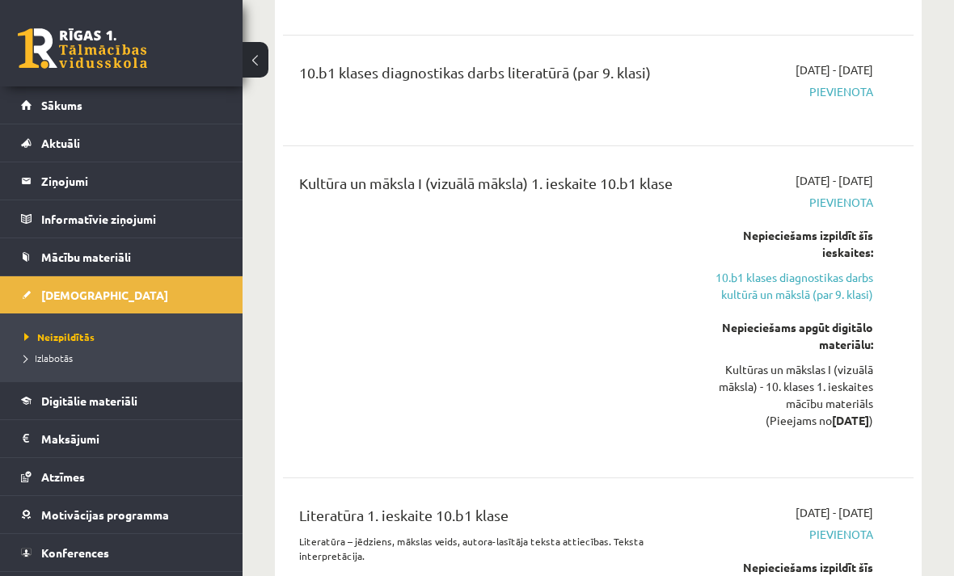
click at [838, 275] on link "10.b1 klases diagnostikas darbs kultūrā un mākslā (par 9. klasi)" at bounding box center [785, 286] width 175 height 34
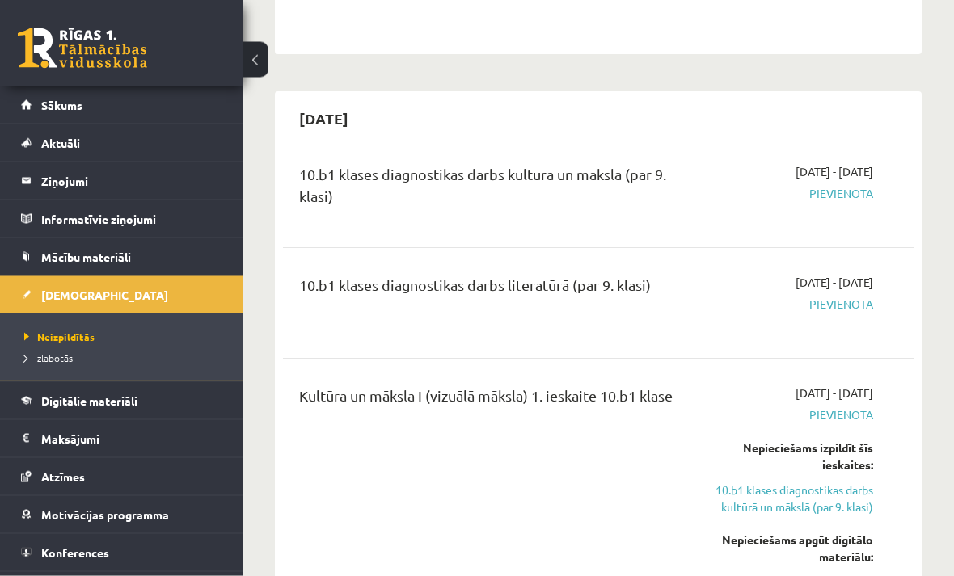
scroll to position [753, 0]
click at [849, 185] on span "Pievienota" at bounding box center [785, 193] width 175 height 17
click at [847, 212] on div "10.b1 klases diagnostikas darbs kultūrā un mākslā (par 9. klasi) 2025-09-16 - 2…" at bounding box center [598, 192] width 631 height 91
click at [840, 185] on span "Pievienota" at bounding box center [785, 193] width 175 height 17
click at [854, 185] on span "Pievienota" at bounding box center [785, 193] width 175 height 17
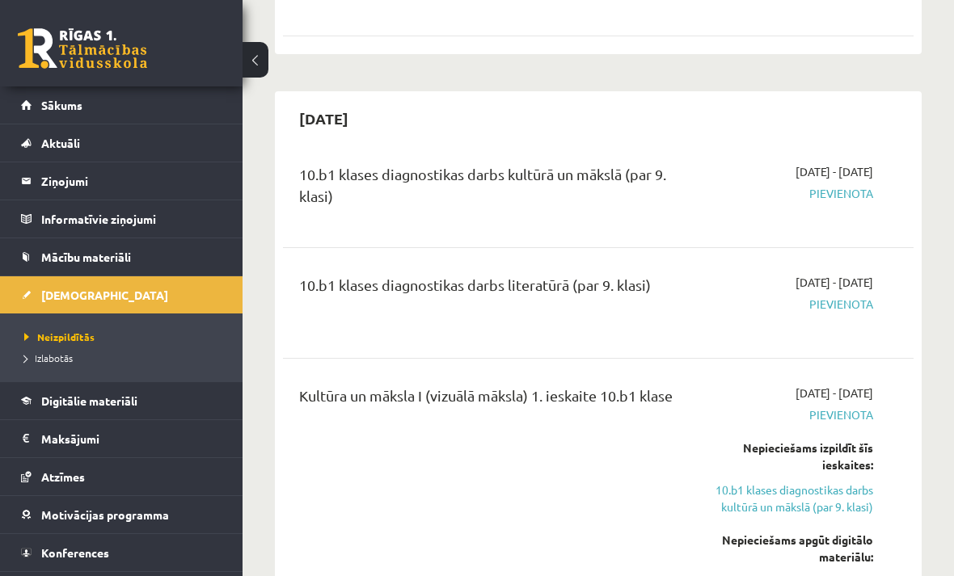
click at [846, 185] on span "Pievienota" at bounding box center [785, 193] width 175 height 17
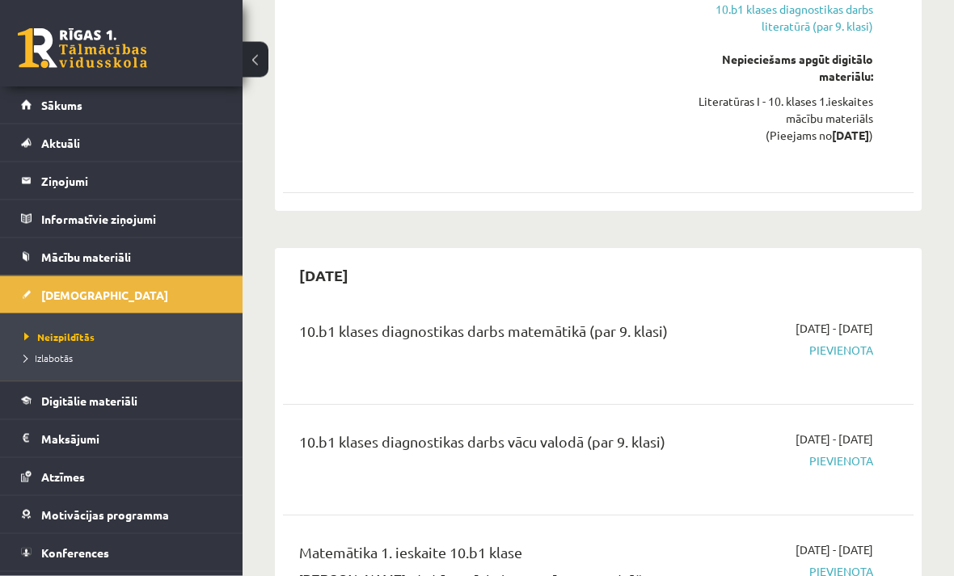
scroll to position [1567, 0]
click at [855, 341] on span "Pievienota" at bounding box center [785, 349] width 175 height 17
click at [857, 341] on span "Pievienota" at bounding box center [785, 349] width 175 height 17
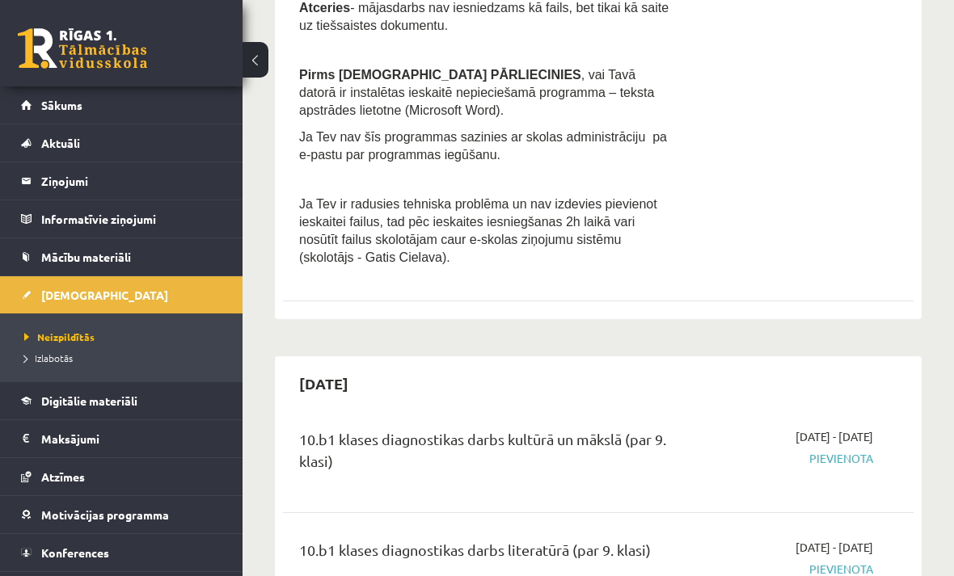
scroll to position [472, 0]
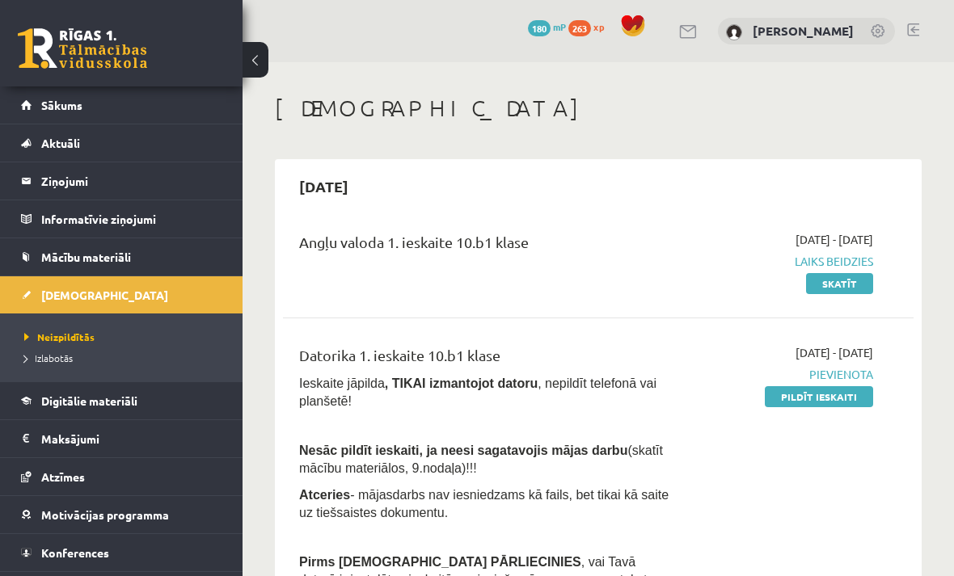
click at [821, 26] on link "[PERSON_NAME]" at bounding box center [803, 31] width 101 height 16
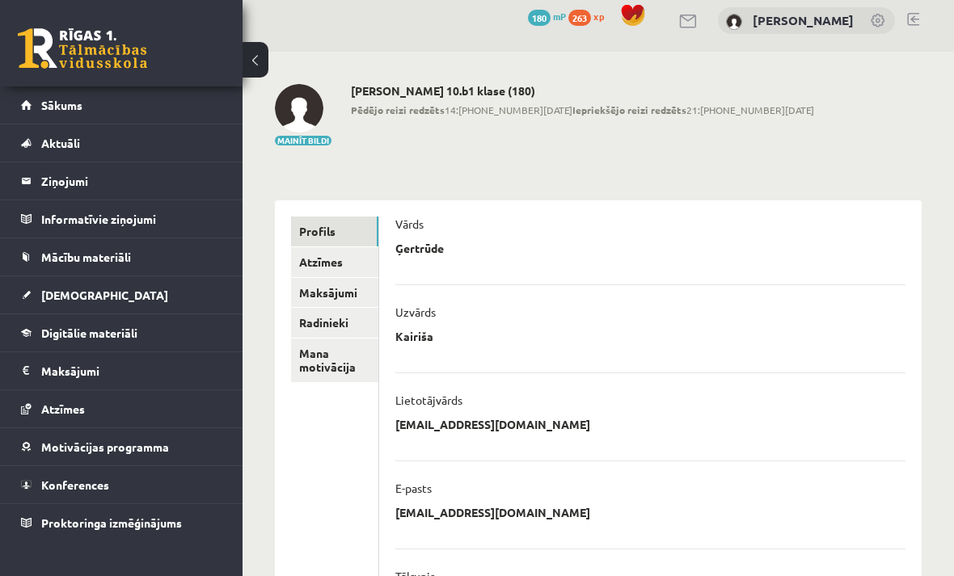
scroll to position [5, 0]
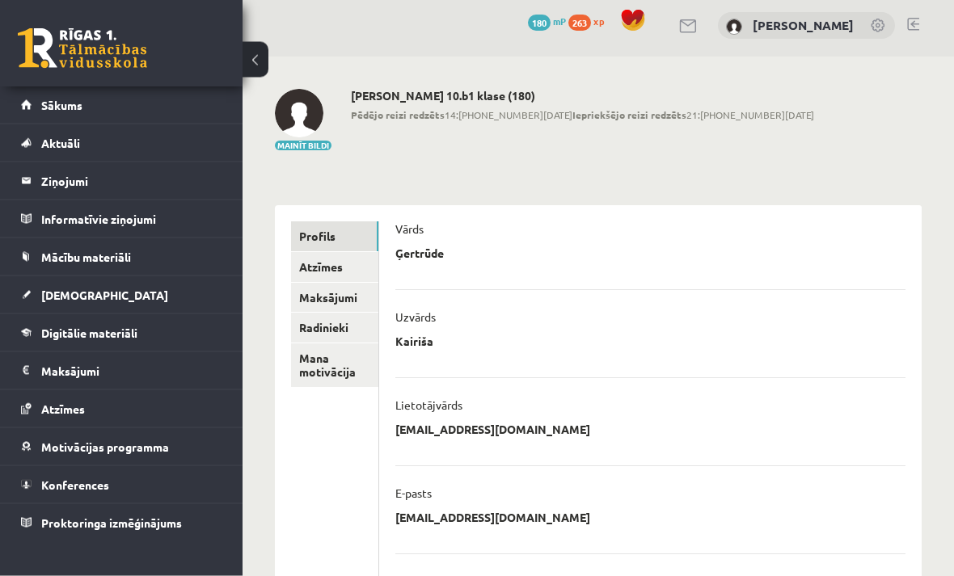
click at [349, 269] on link "Atzīmes" at bounding box center [334, 268] width 87 height 30
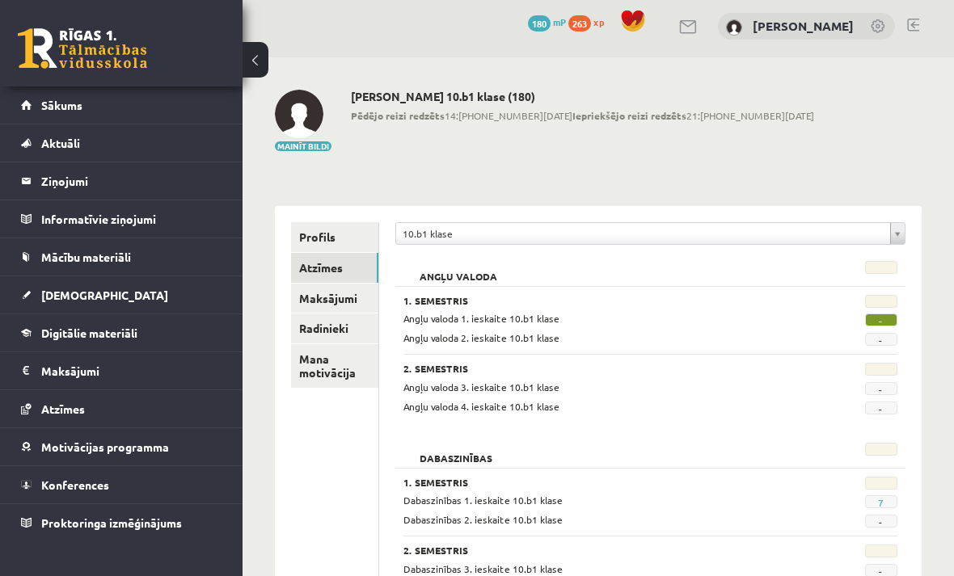
scroll to position [2, 0]
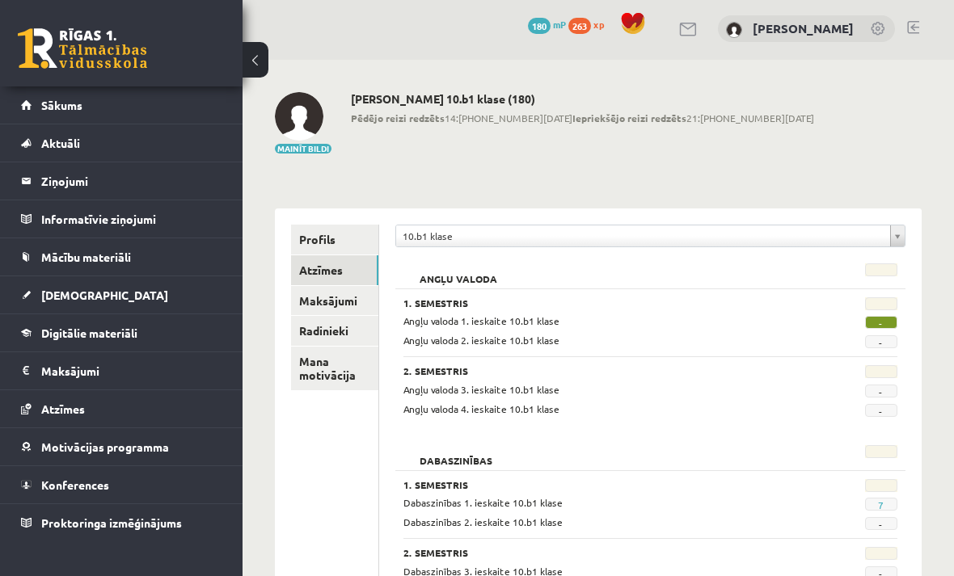
click at [53, 105] on span "Sākums" at bounding box center [61, 105] width 41 height 15
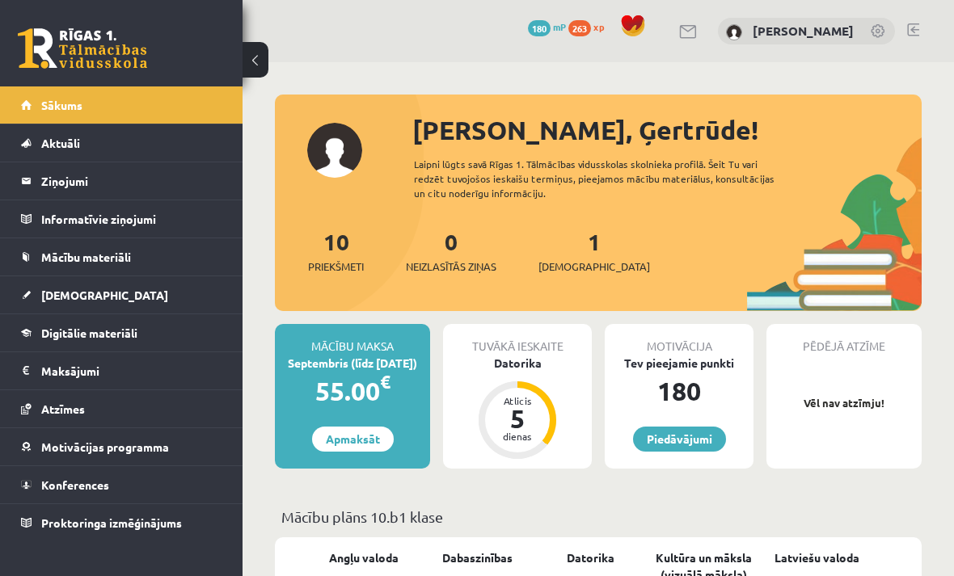
click at [49, 297] on span "[DEMOGRAPHIC_DATA]" at bounding box center [104, 295] width 127 height 15
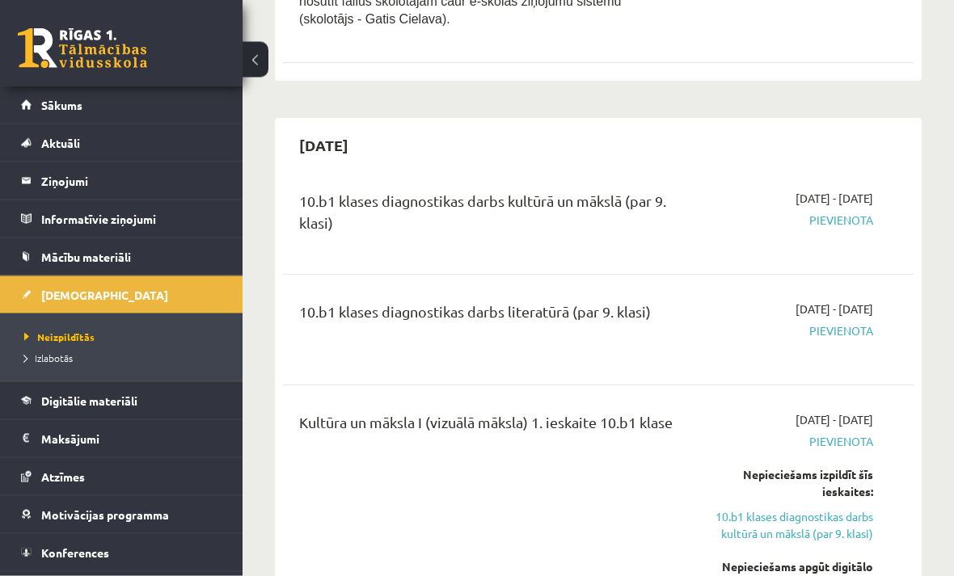
scroll to position [735, 0]
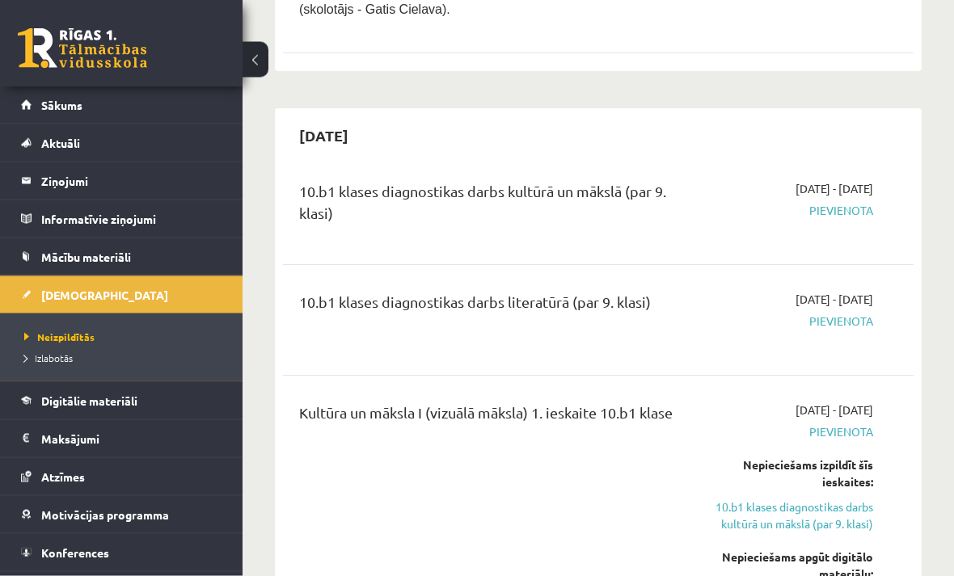
click at [848, 203] on span "Pievienota" at bounding box center [785, 211] width 175 height 17
click at [805, 230] on div "10.b1 klases diagnostikas darbs kultūrā un mākslā (par 9. klasi) 2025-09-16 - 2…" at bounding box center [598, 210] width 631 height 91
click at [834, 204] on span "Pievienota" at bounding box center [785, 211] width 175 height 17
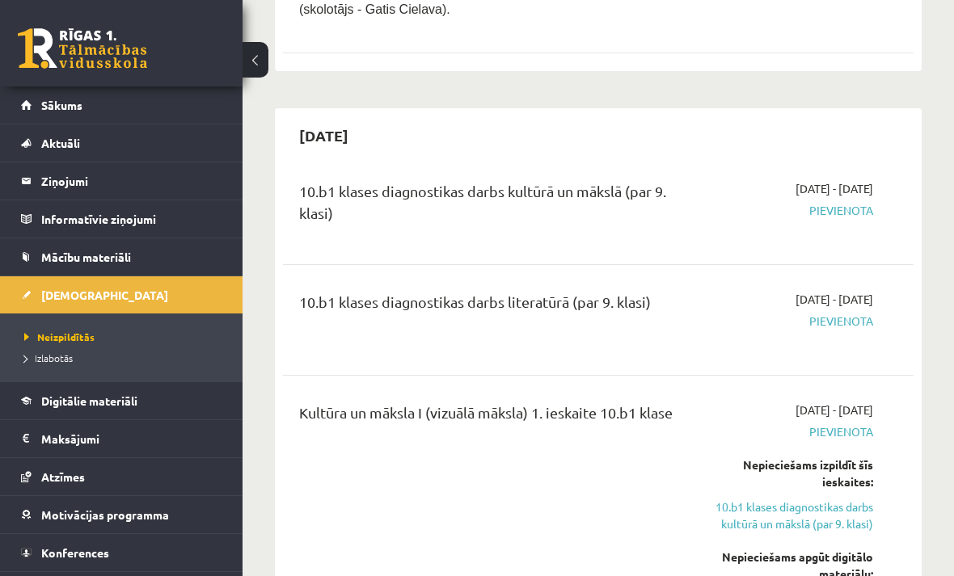
click at [58, 191] on legend "Ziņojumi 0" at bounding box center [131, 181] width 181 height 37
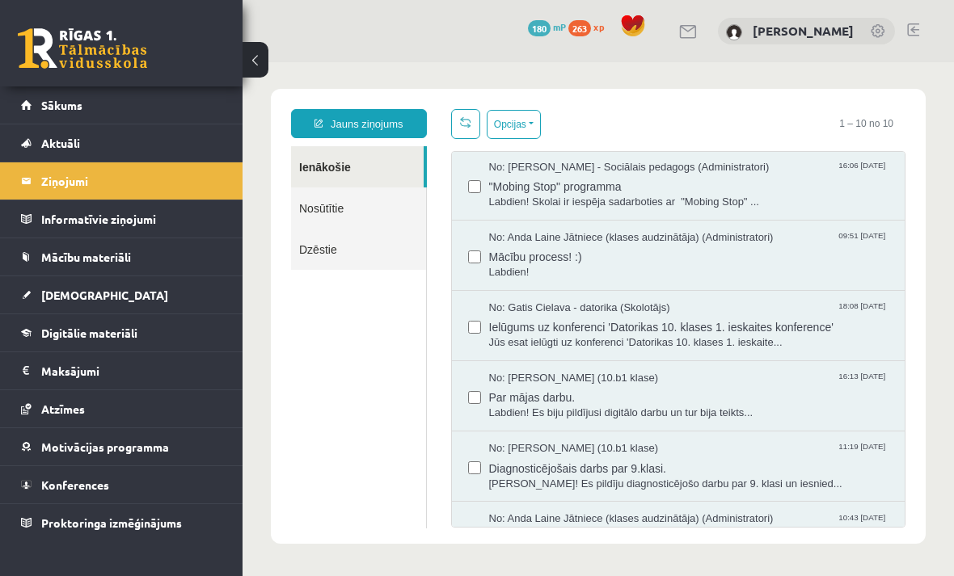
scroll to position [2, 0]
click at [627, 543] on span "Rīgas 1. Tālmācības vidusskolas 2025./2026. mācību gada atklāšanas pasākums" at bounding box center [689, 545] width 400 height 36
click at [646, 271] on span "Labdien!" at bounding box center [689, 272] width 400 height 15
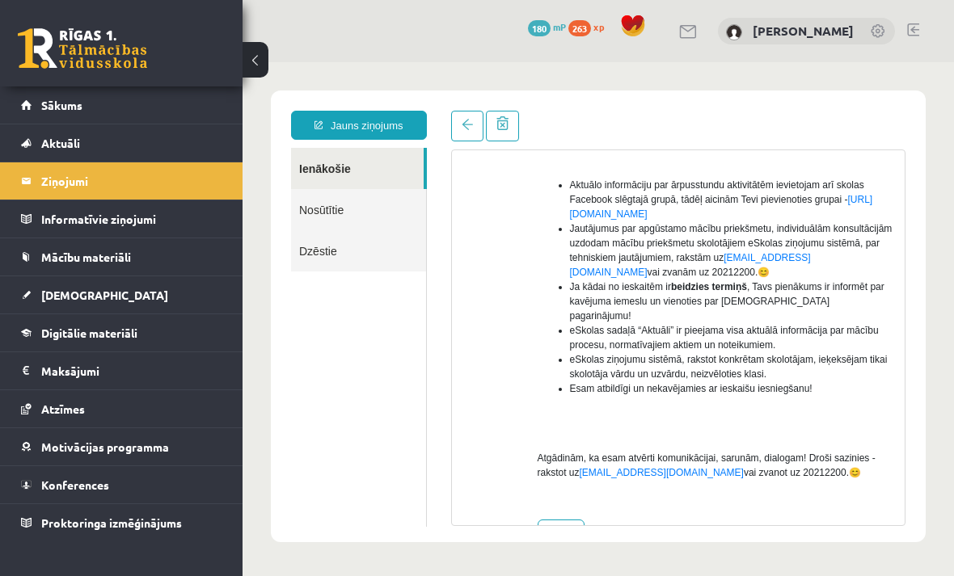
scroll to position [400, 0]
click at [180, 232] on legend "Informatīvie ziņojumi 0" at bounding box center [131, 219] width 181 height 37
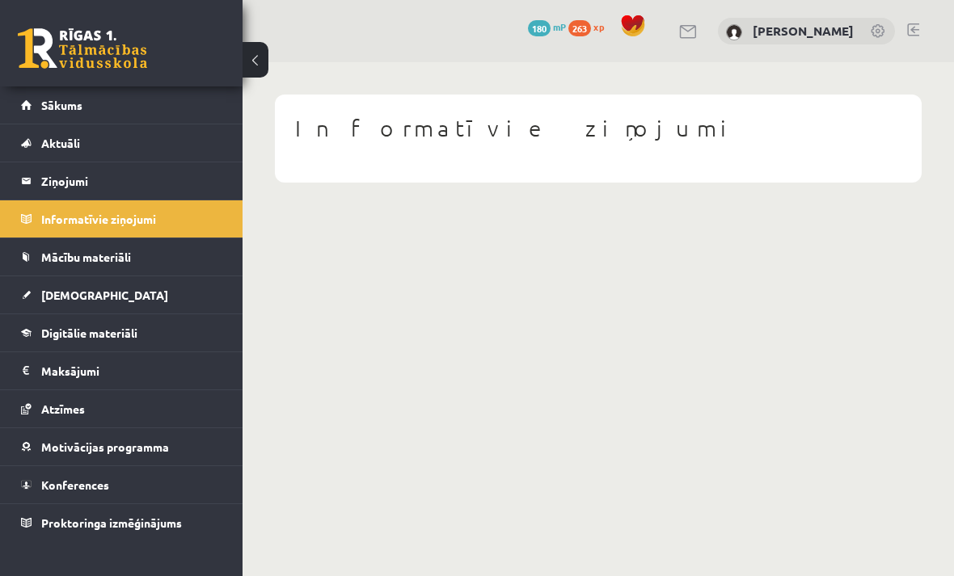
click at [148, 150] on link "Aktuāli" at bounding box center [121, 143] width 201 height 37
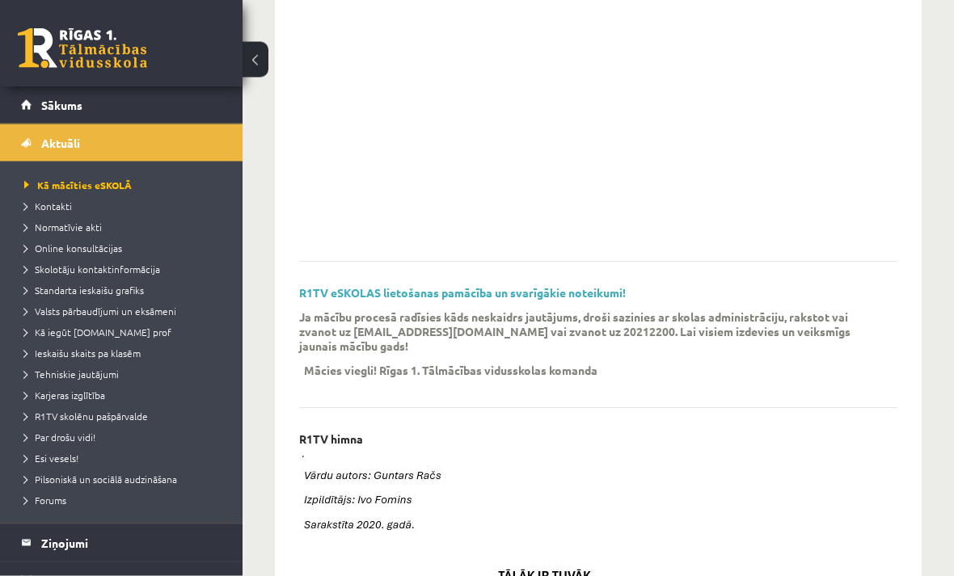
scroll to position [262, 0]
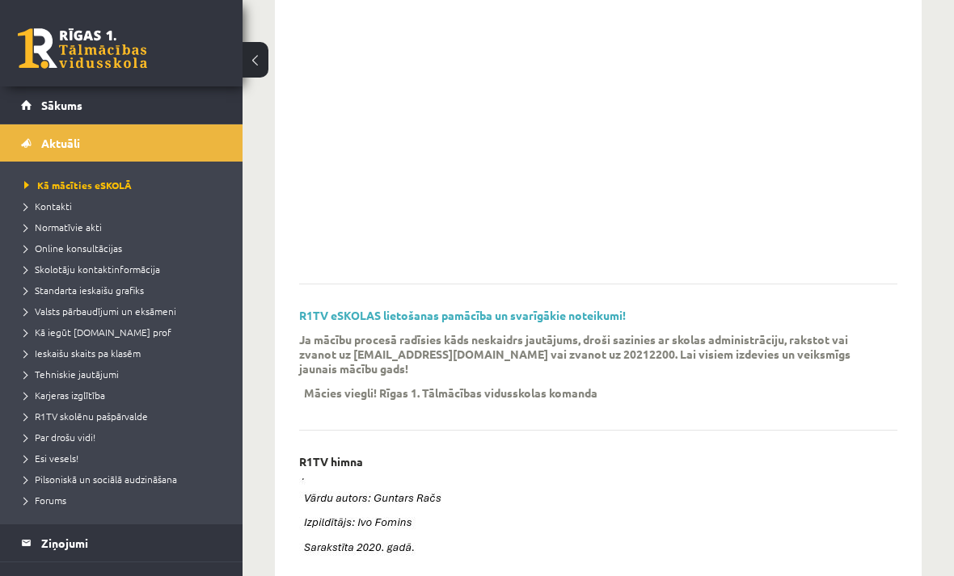
click at [501, 314] on link "R1TV eSKOLAS lietošanas pamācība un svarīgākie noteikumi!" at bounding box center [462, 315] width 327 height 15
click at [125, 293] on span "Standarta ieskaišu grafiks" at bounding box center [84, 290] width 120 height 13
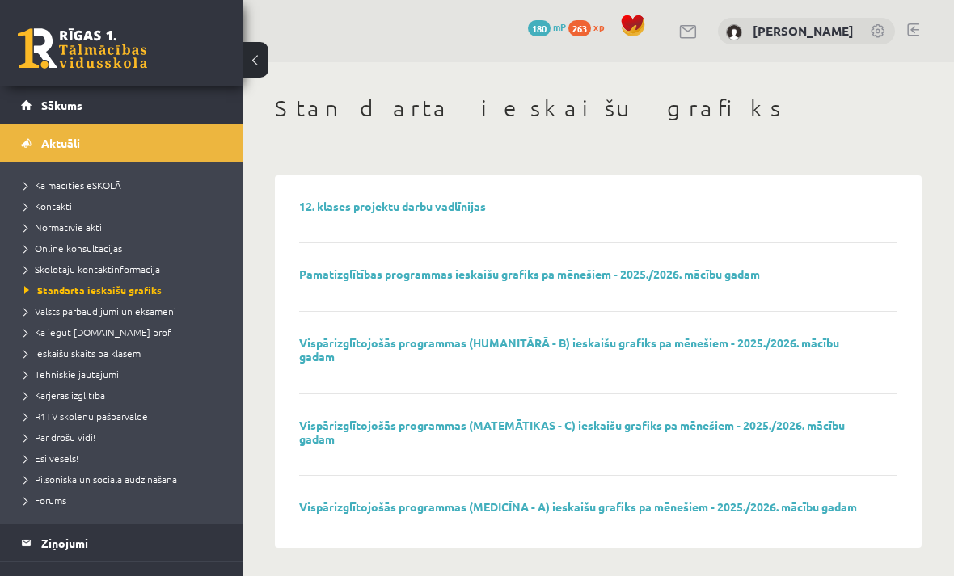
click at [353, 345] on link "Vispārizglītojošās programmas (HUMANITĀRĀ - B) ieskaišu grafiks pa mēnešiem - 2…" at bounding box center [569, 350] width 540 height 28
click at [106, 381] on link "Tehniskie jautājumi" at bounding box center [125, 374] width 202 height 15
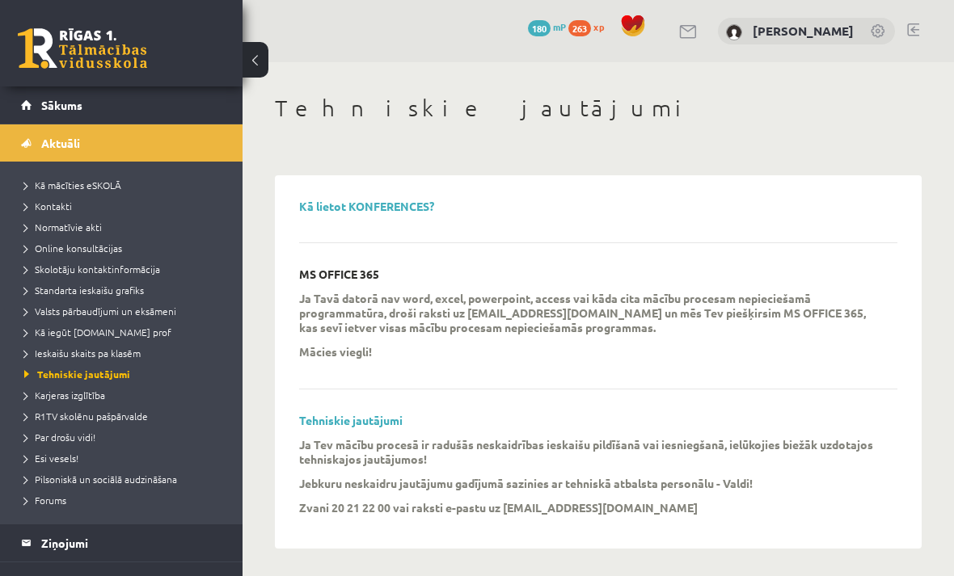
scroll to position [2, 0]
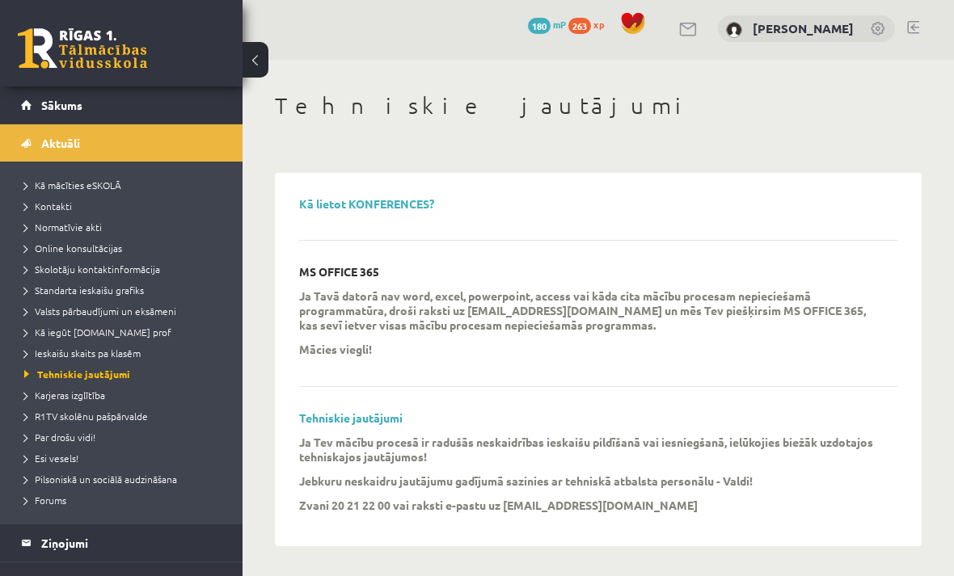
click at [115, 356] on span "Ieskaišu skaits pa klasēm" at bounding box center [82, 353] width 116 height 13
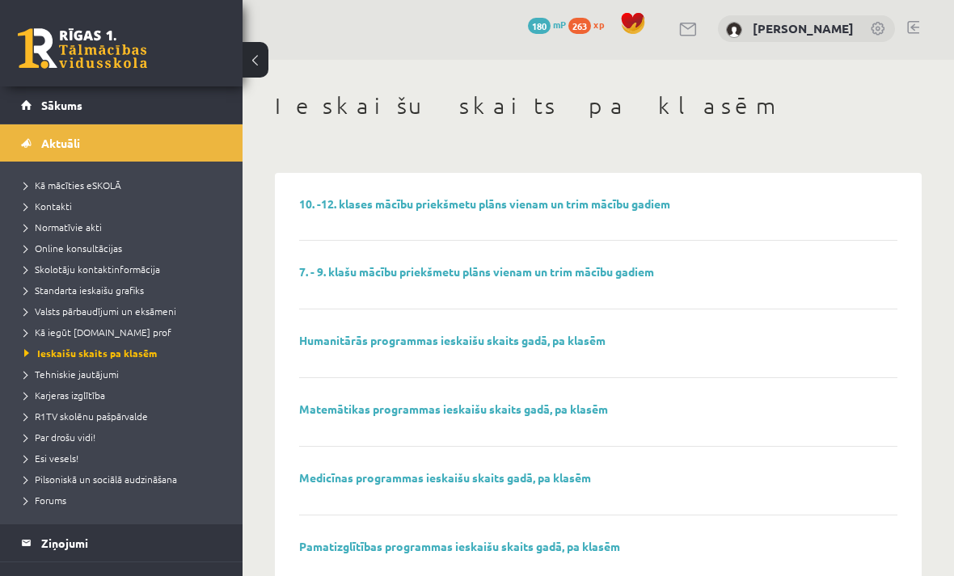
click at [580, 205] on link "10. -12. klases mācību priekšmetu plāns vienam un trim mācību gadiem" at bounding box center [484, 203] width 371 height 15
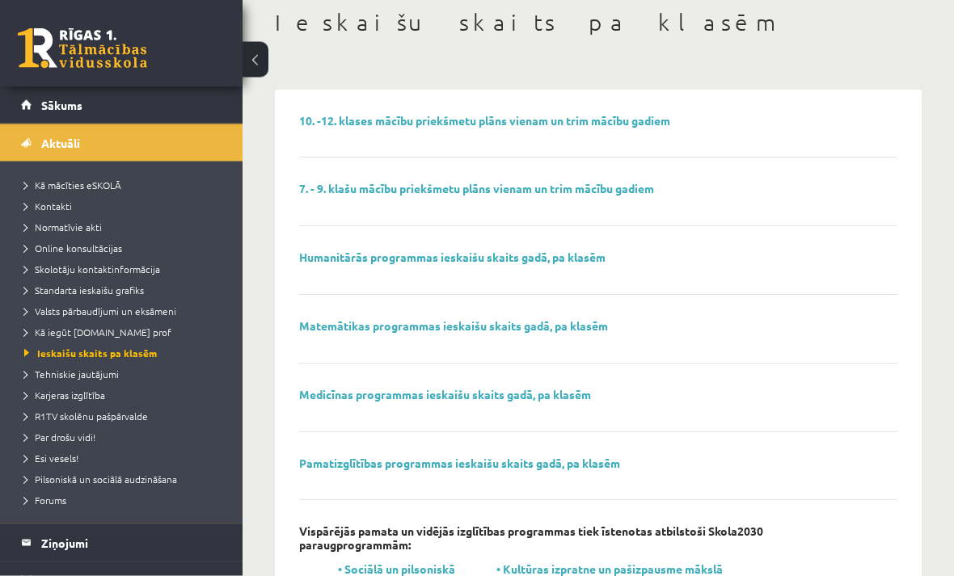
scroll to position [101, 0]
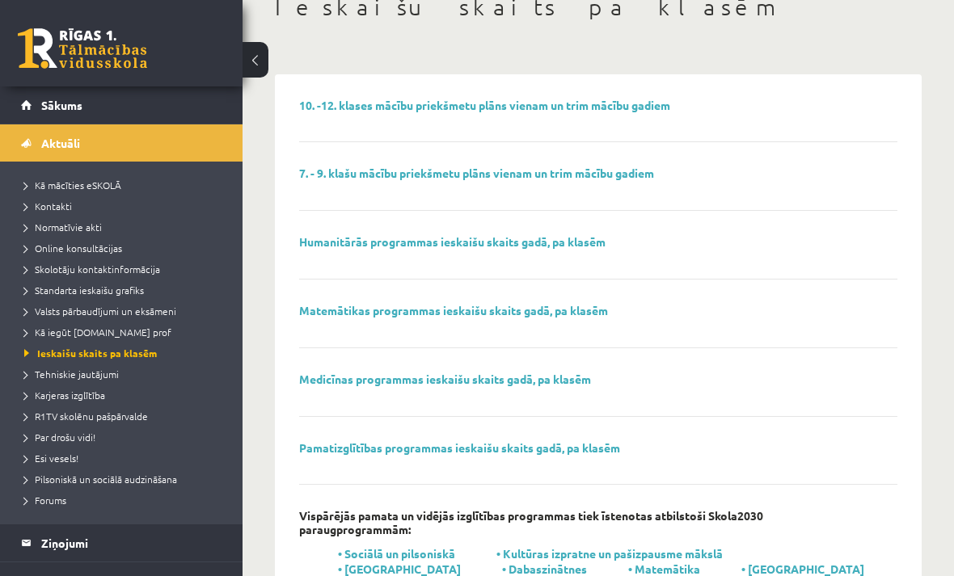
click at [120, 293] on span "Standarta ieskaišu grafiks" at bounding box center [84, 290] width 120 height 13
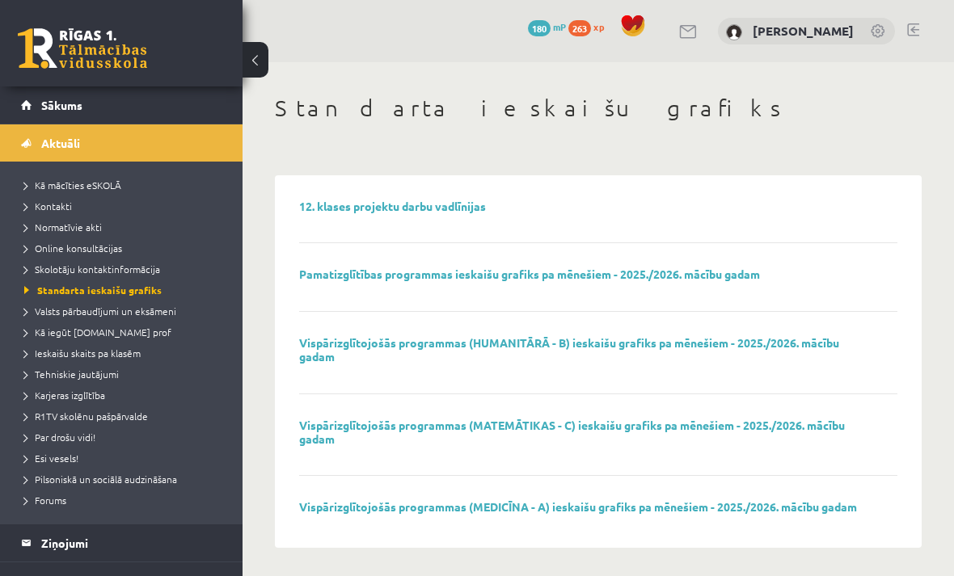
click at [149, 318] on link "Valsts pārbaudījumi un eksāmeni" at bounding box center [125, 311] width 202 height 15
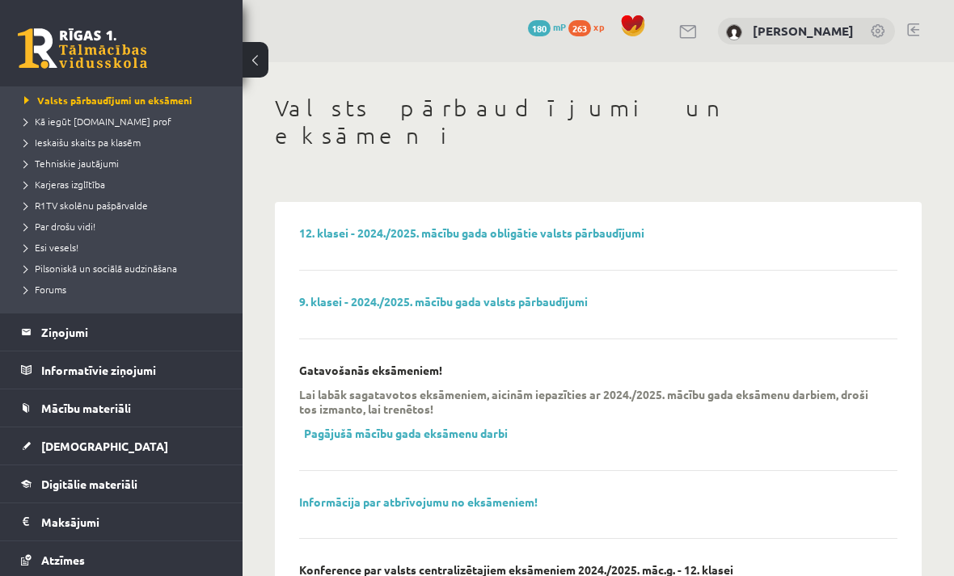
scroll to position [214, 0]
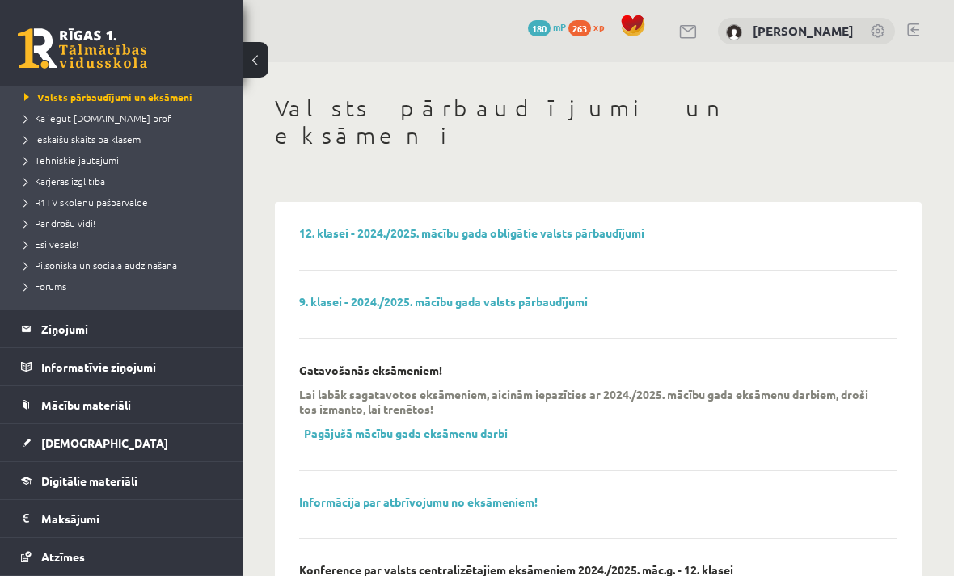
click at [100, 336] on legend "Ziņojumi 0" at bounding box center [131, 328] width 181 height 37
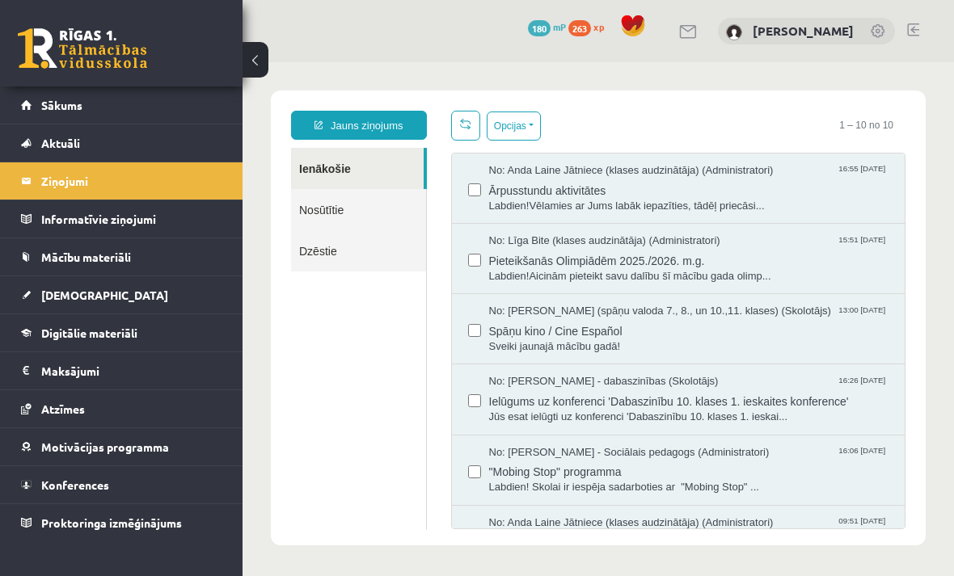
click at [92, 302] on link "[DEMOGRAPHIC_DATA]" at bounding box center [121, 295] width 201 height 37
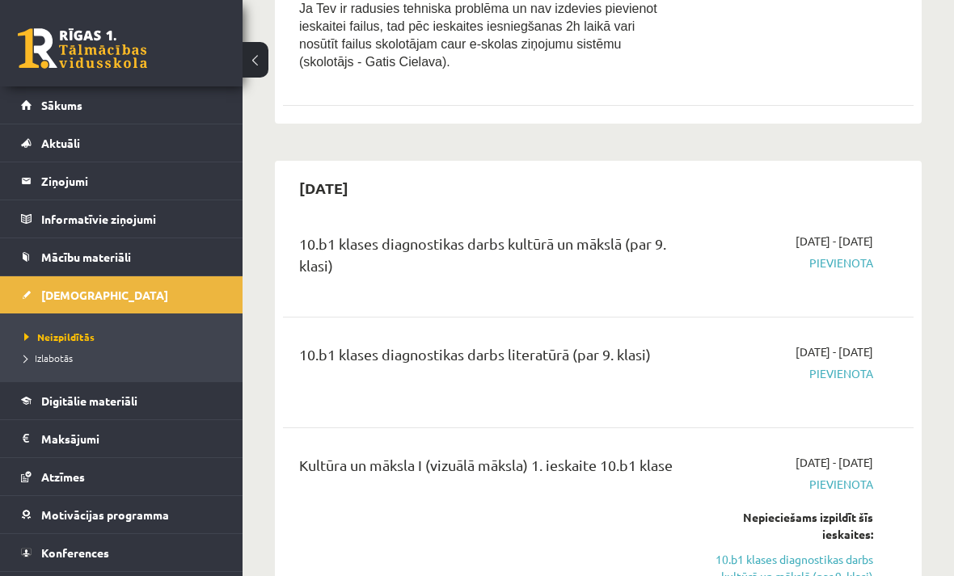
scroll to position [682, 0]
